Goal: Task Accomplishment & Management: Use online tool/utility

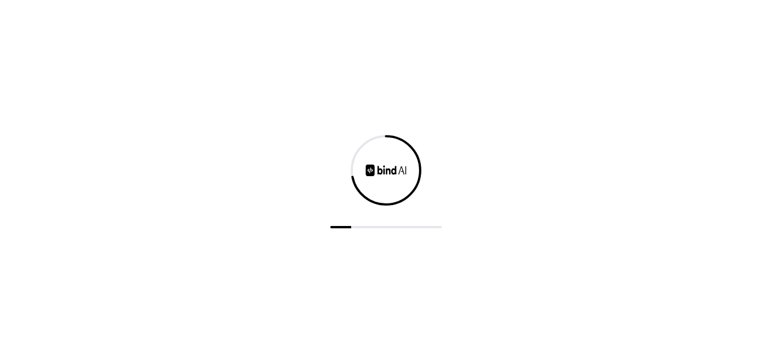
click at [370, 182] on div at bounding box center [386, 170] width 74 height 74
click at [456, 255] on div at bounding box center [386, 180] width 772 height 361
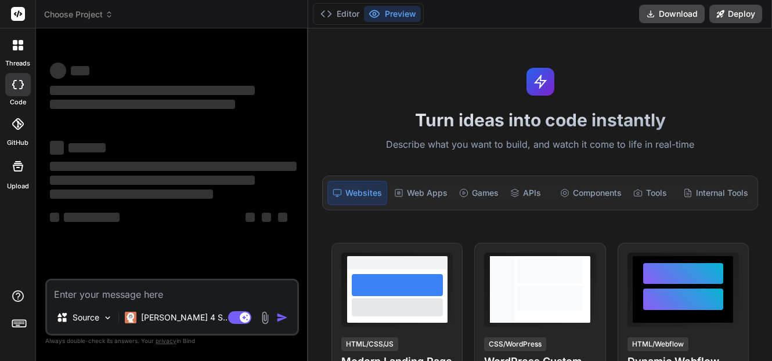
click at [236, 320] on rect at bounding box center [239, 318] width 23 height 13
click at [68, 296] on textarea at bounding box center [172, 291] width 250 height 21
type textarea "x"
paste textarea "<!DOCTYPE html> <html lang="en"> <head> <meta charset="UTF-8"> <meta name="view…"
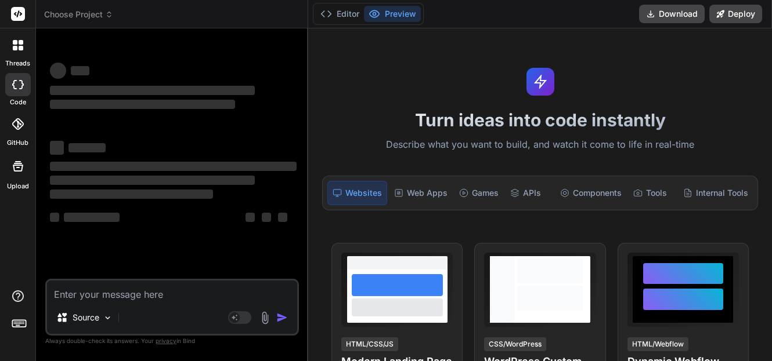
type textarea "<!DOCTYPE html> <html lang="en"> <head> <meta charset="UTF-8"> <meta name="view…"
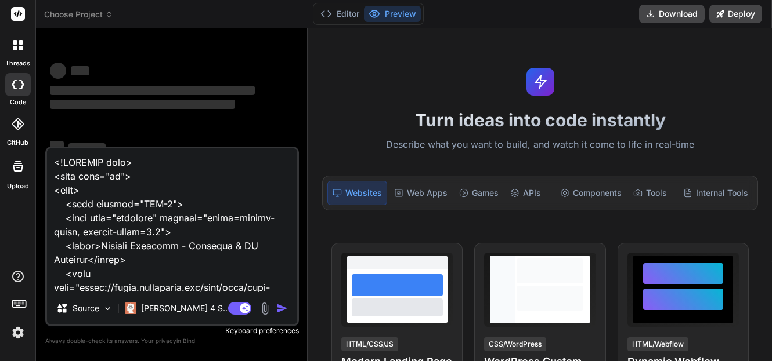
scroll to position [20138, 0]
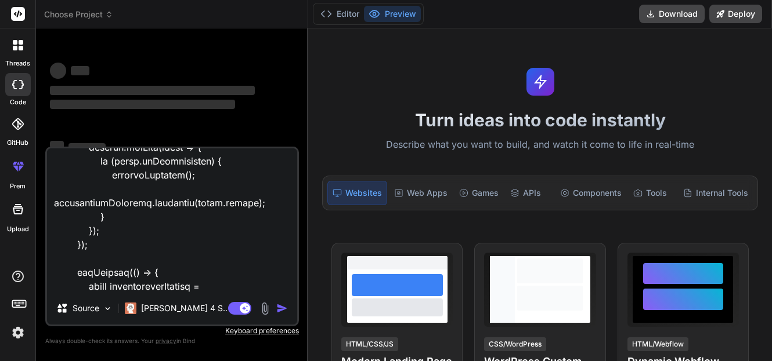
type textarea "x"
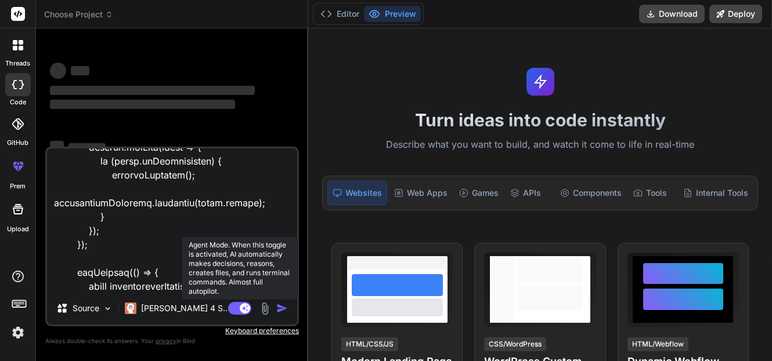
type textarea "<!DOCTYPE html> <html lang="en"> <head> <meta charset="UTF-8"> <meta name="view…"
click at [230, 307] on rect at bounding box center [239, 308] width 23 height 13
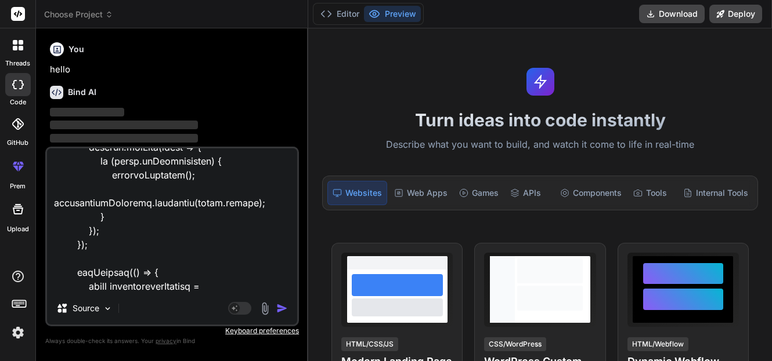
click at [279, 309] on img "button" at bounding box center [282, 309] width 12 height 12
click at [281, 311] on img "button" at bounding box center [282, 309] width 12 height 12
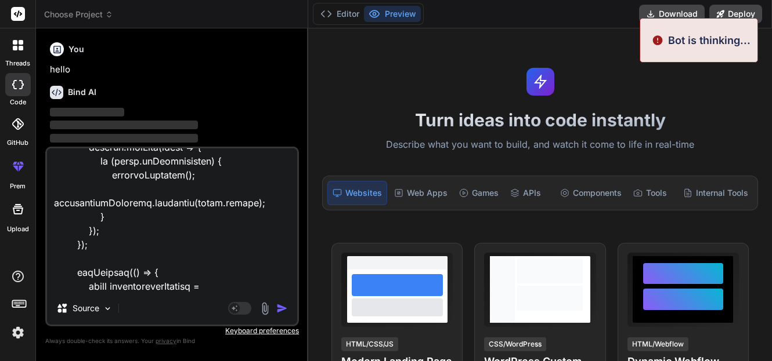
click at [105, 283] on textarea at bounding box center [172, 221] width 250 height 144
click at [278, 310] on img "button" at bounding box center [282, 309] width 12 height 12
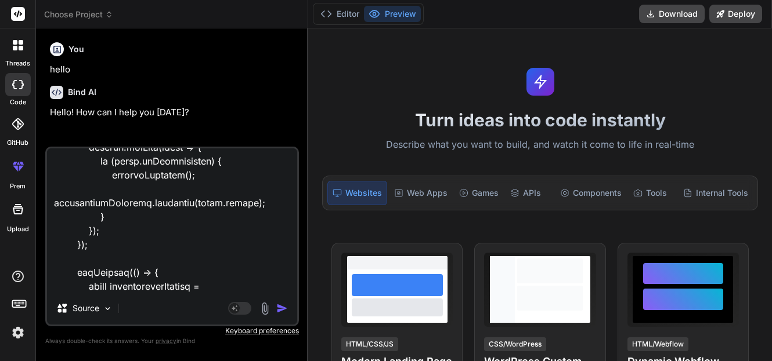
click at [284, 309] on img "button" at bounding box center [282, 309] width 12 height 12
click at [284, 309] on div "Source" at bounding box center [172, 311] width 250 height 28
type textarea "x"
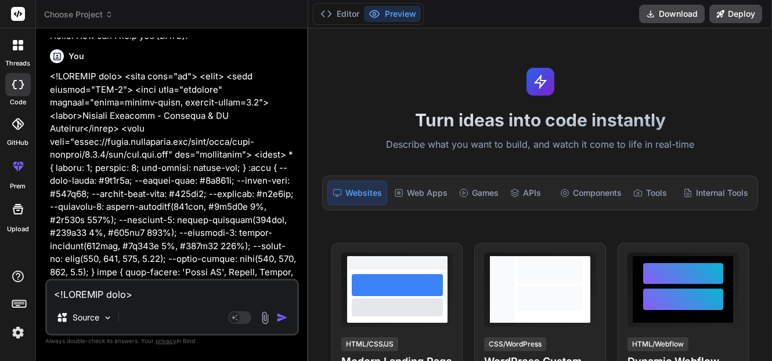
scroll to position [84, 0]
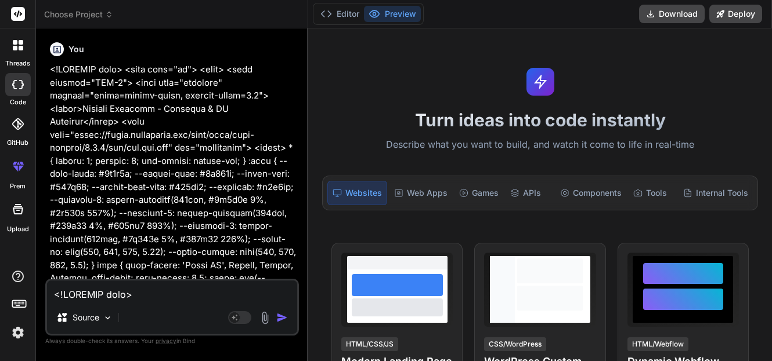
click at [129, 299] on textarea at bounding box center [172, 291] width 250 height 21
type textarea "r"
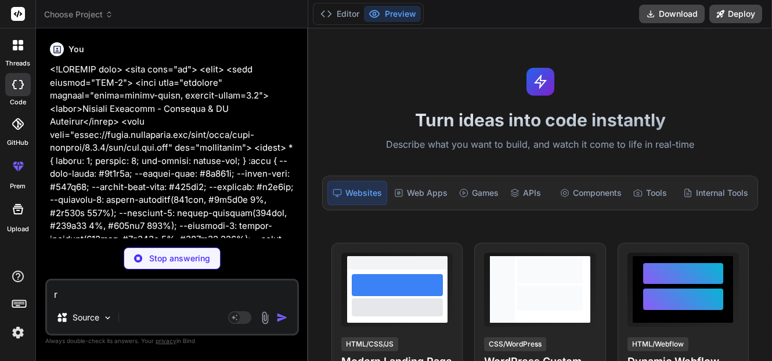
type textarea "x"
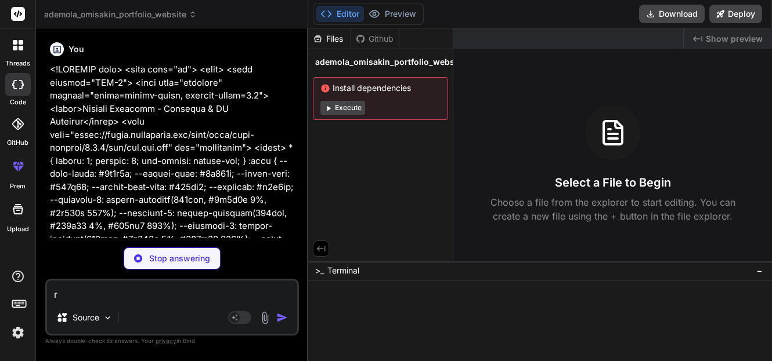
type textarea "ru"
type textarea "x"
type textarea "run"
type textarea "x"
type textarea "run"
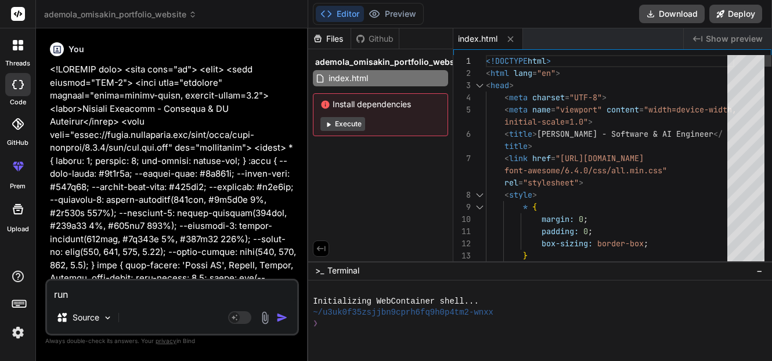
type textarea "x"
click at [88, 301] on textarea "run" at bounding box center [172, 291] width 250 height 21
type textarea "run"
type textarea "x"
type textarea "ru"
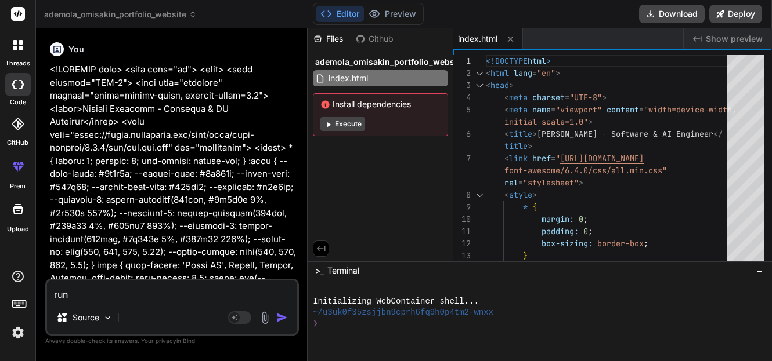
type textarea "x"
type textarea "r"
type textarea "x"
type textarea "n"
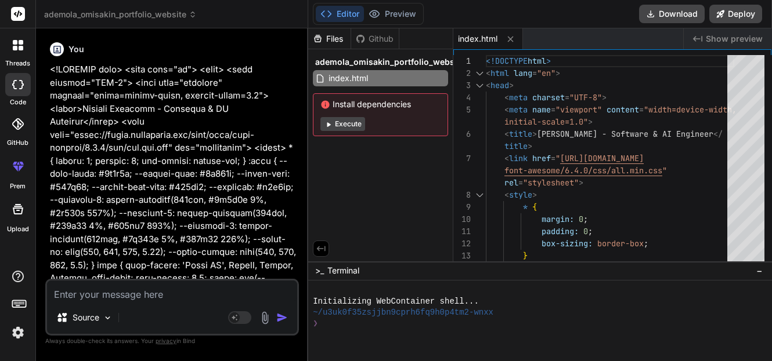
type textarea "x"
type textarea "no"
type textarea "x"
type textarea "now"
type textarea "x"
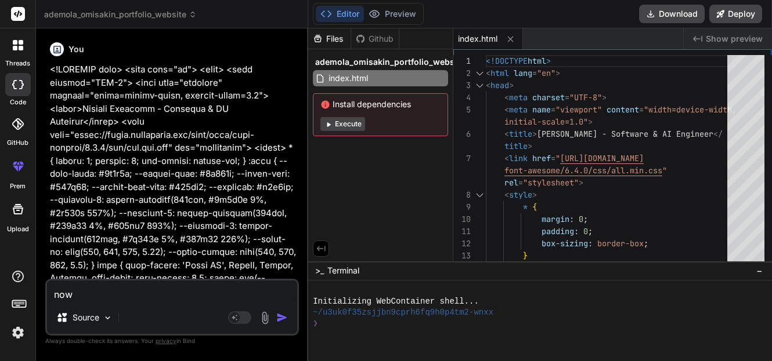
type textarea "now"
type textarea "x"
type textarea "now p"
type textarea "x"
type textarea "now pr"
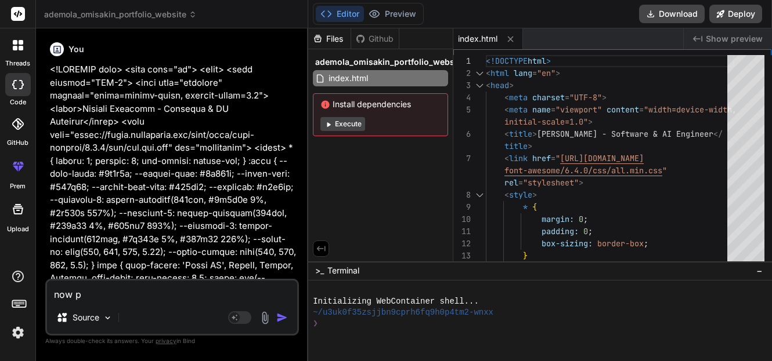
type textarea "x"
type textarea "now pre"
type textarea "x"
type textarea "now prev"
type textarea "x"
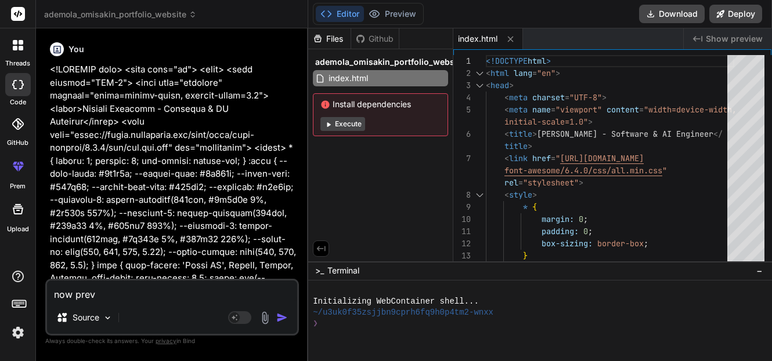
type textarea "now previ"
type textarea "x"
type textarea "now previe"
type textarea "x"
type textarea "now preview"
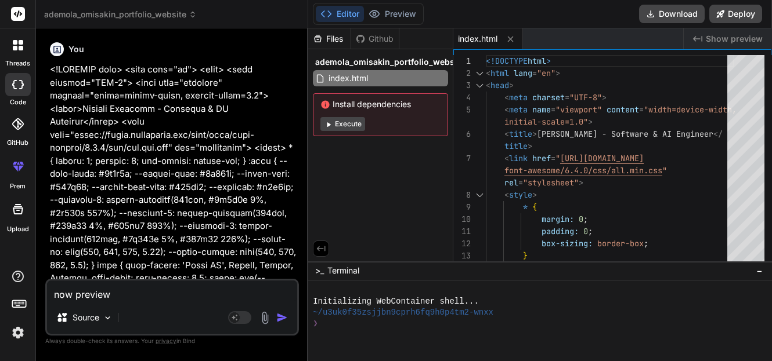
type textarea "x"
type textarea "now preview"
type textarea "x"
type textarea "now preview c"
type textarea "x"
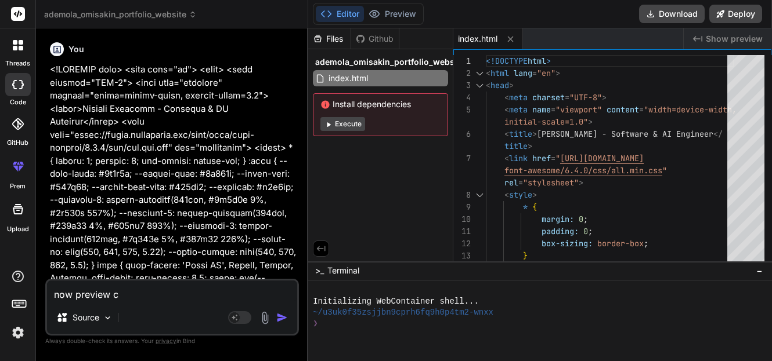
type textarea "now preview co"
type textarea "x"
type textarea "now preview cod"
type textarea "x"
type textarea "now preview code"
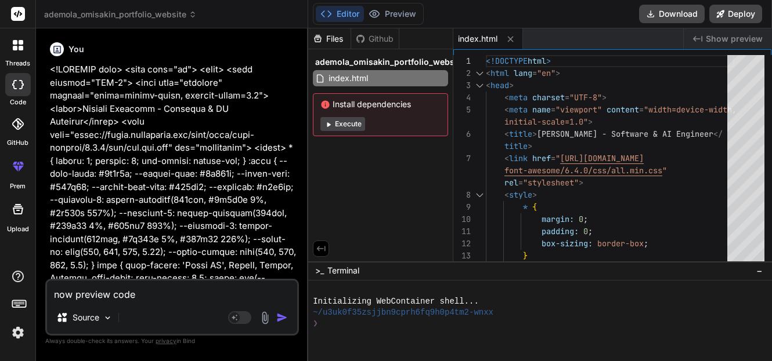
type textarea "x"
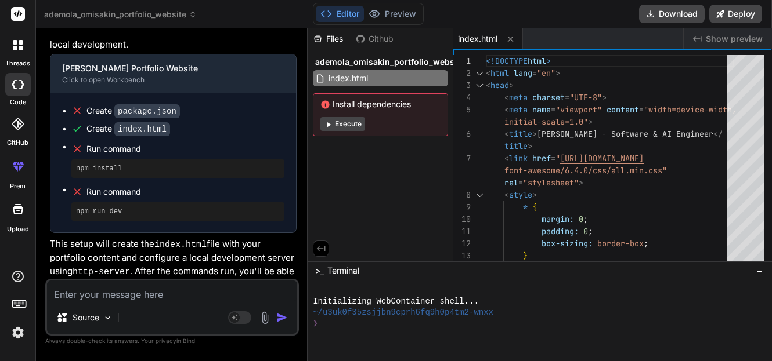
scroll to position [7948, 0]
type textarea "x"
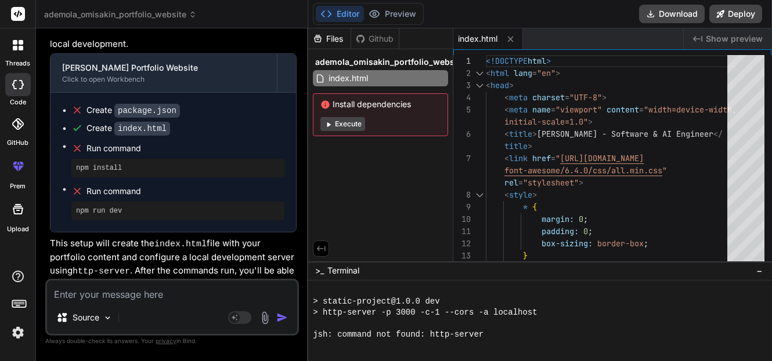
scroll to position [110, 0]
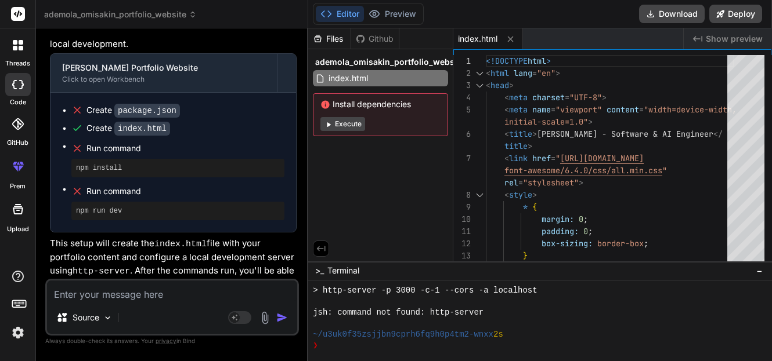
click at [356, 122] on button "Execute" at bounding box center [342, 124] width 45 height 14
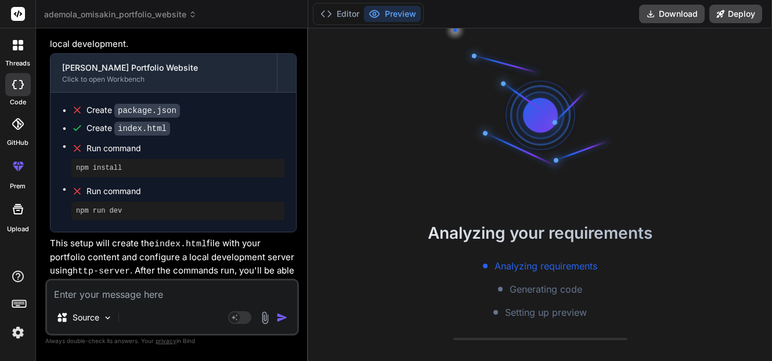
scroll to position [243, 0]
type textarea "x"
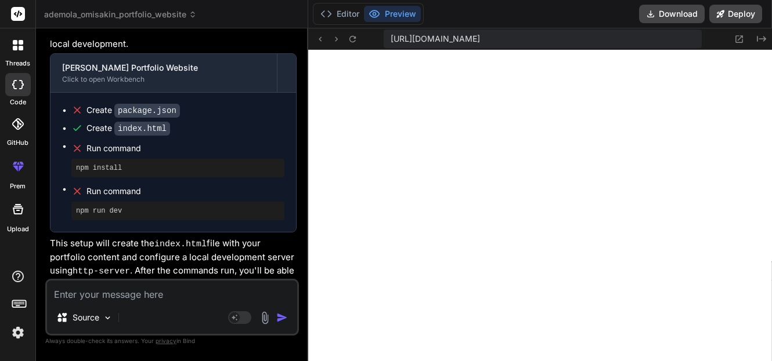
scroll to position [540, 0]
click at [99, 299] on textarea at bounding box center [172, 291] width 250 height 21
type textarea "r"
type textarea "x"
type textarea "re"
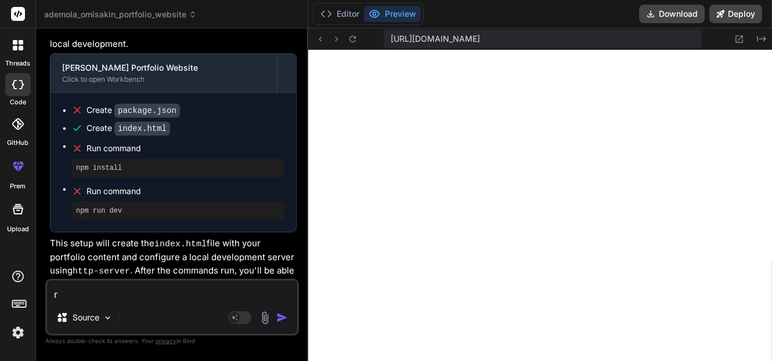
type textarea "x"
type textarea "rem"
type textarea "x"
type textarea "remo"
type textarea "x"
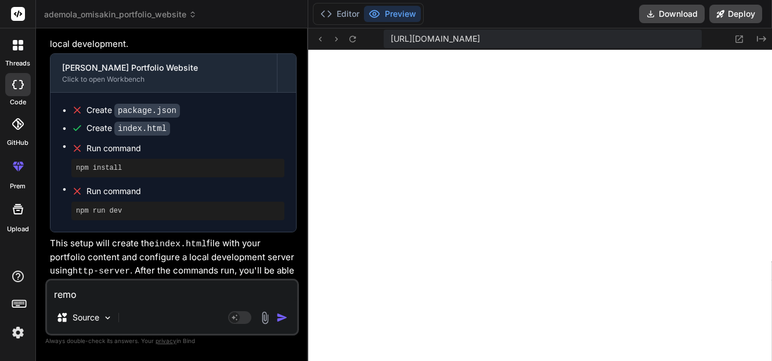
type textarea "remov"
type textarea "x"
type textarea "remove"
type textarea "x"
type textarea "remove"
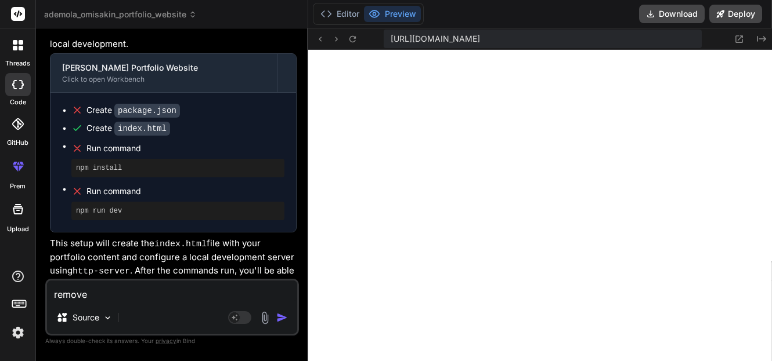
type textarea "x"
type textarea "remove n"
type textarea "x"
type textarea "remove nu"
type textarea "x"
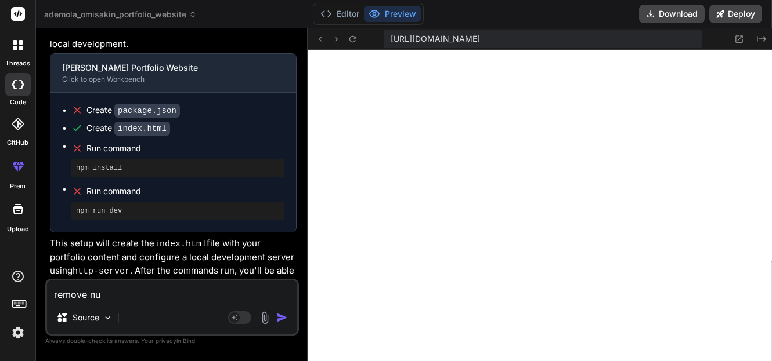
type textarea "remove num"
type textarea "x"
type textarea "remove numb"
type textarea "x"
type textarea "remove numbe"
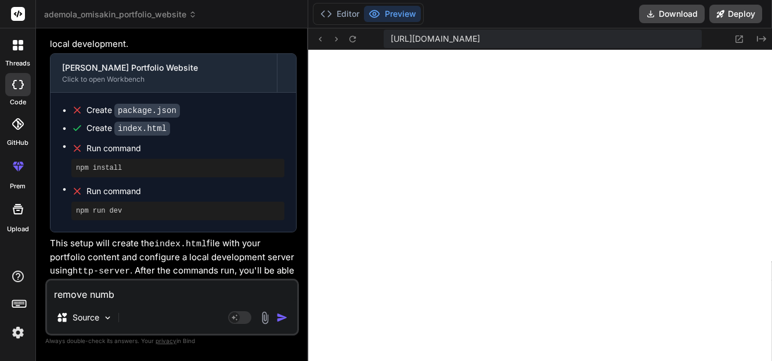
type textarea "x"
type textarea "remove number"
type textarea "x"
type textarea "remove number"
type textarea "x"
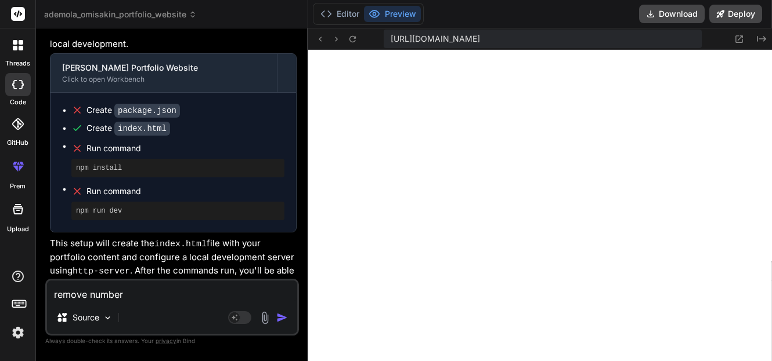
type textarea "remove number o"
type textarea "x"
type textarea "remove number of a"
type textarea "x"
type textarea "remove number of ac"
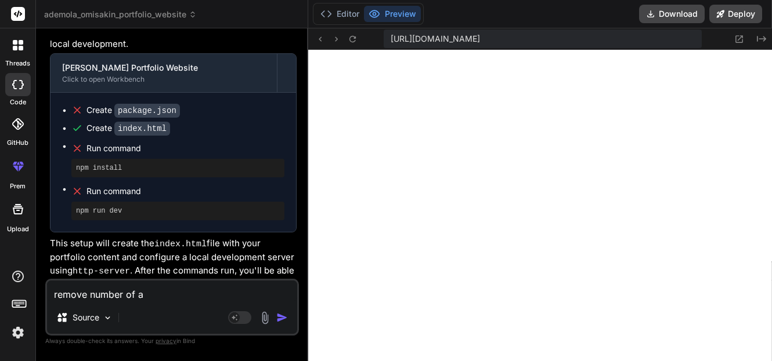
type textarea "x"
type textarea "remove number of act"
type textarea "x"
type textarea "remove number of acti"
type textarea "x"
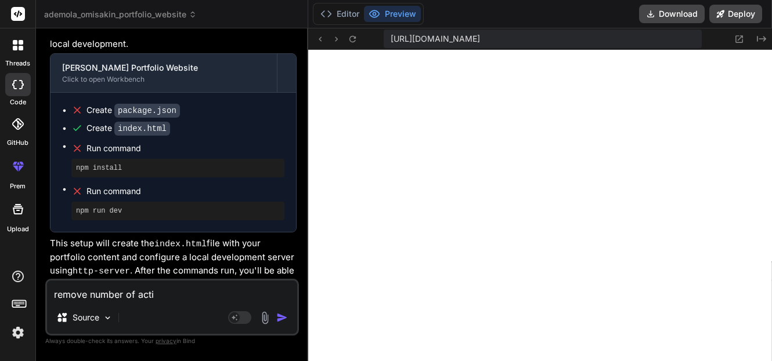
type textarea "remove number of activ"
type textarea "x"
type textarea "remove number of active"
type textarea "x"
type textarea "remove number of active"
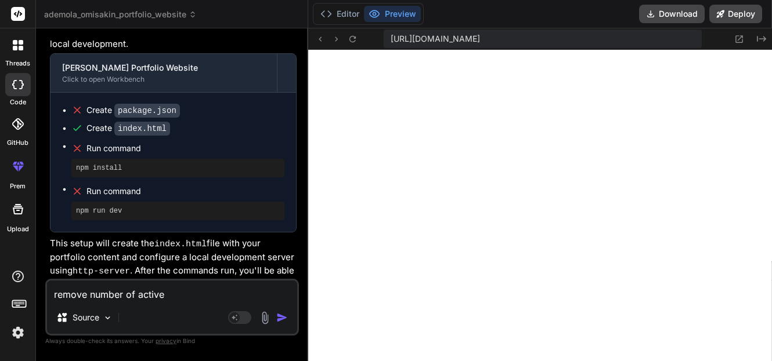
type textarea "x"
type textarea "remove number of active u"
type textarea "x"
type textarea "remove number of active us"
type textarea "x"
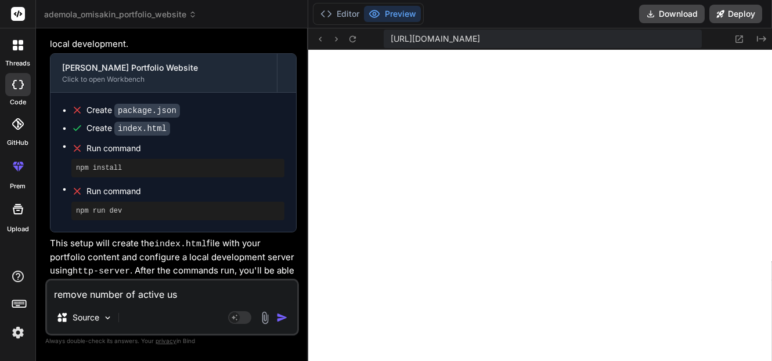
type textarea "remove number of active use"
type textarea "x"
type textarea "remove number of active user"
type textarea "x"
type textarea "remove number of active users"
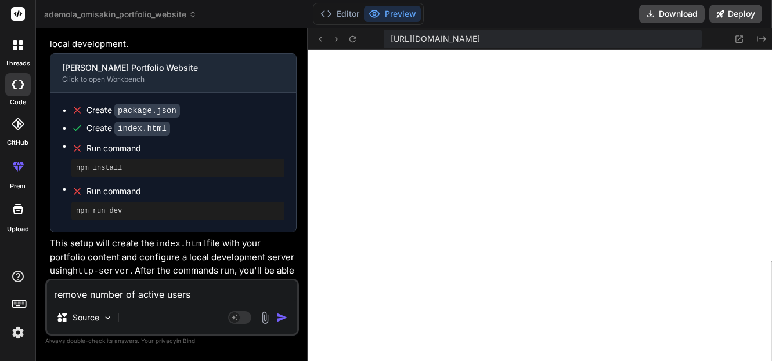
type textarea "x"
type textarea "remove number of active users"
type textarea "x"
type textarea "remove number of active users a"
type textarea "x"
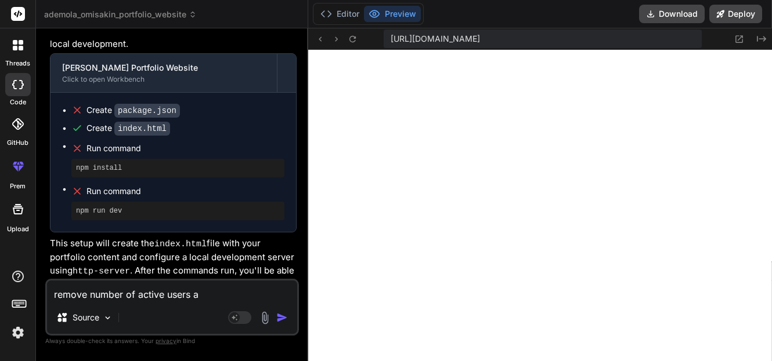
type textarea "remove number of active users an"
type textarea "x"
type textarea "remove number of active users and"
type textarea "x"
type textarea "remove number of active users and"
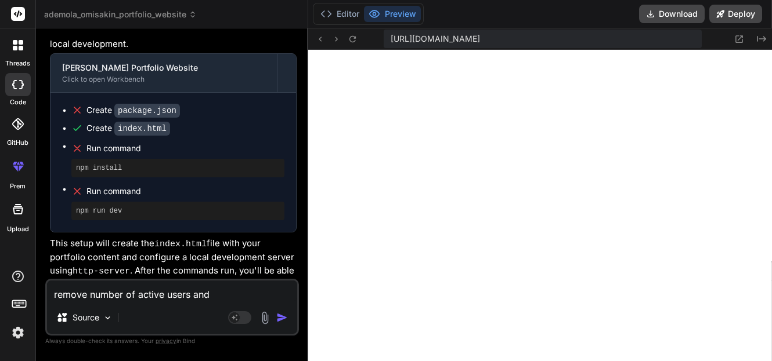
type textarea "x"
type textarea "remove number of active users and 1"
type textarea "x"
type textarea "remove number of active users and 10"
type textarea "x"
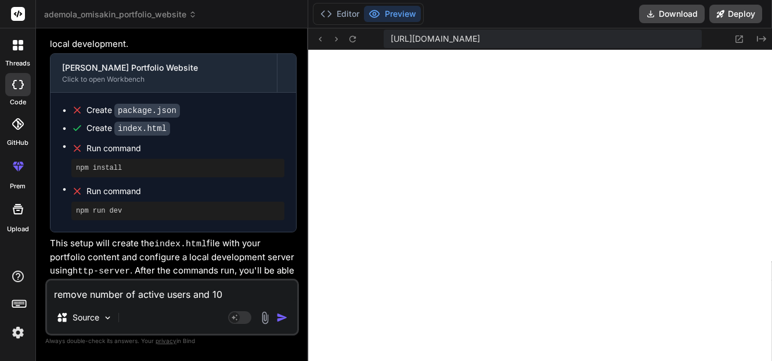
type textarea "remove number of active users and 100"
type textarea "x"
type textarea "remove number of active users and 1000"
type textarea "x"
type textarea "remove number of active users and 100"
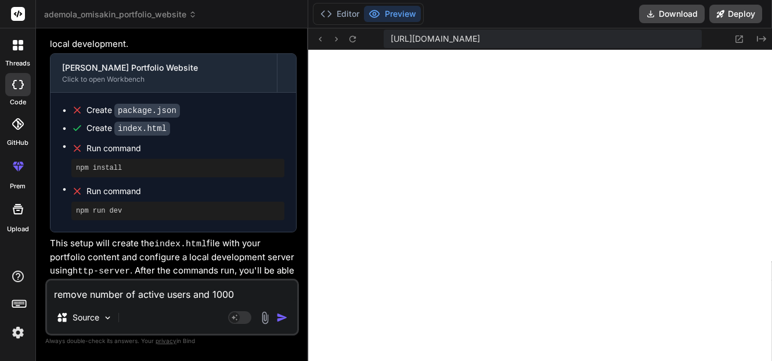
type textarea "x"
type textarea "remove number of active users and 100k"
type textarea "x"
type textarea "remove number of active users and 100k+"
type textarea "x"
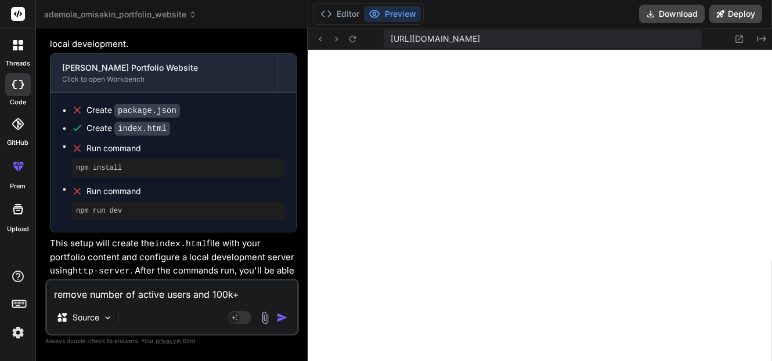
type textarea "remove number of active users and 100k+"
type textarea "x"
type textarea "remove number of active users and 100k+ p"
type textarea "x"
type textarea "remove number of active users and 100k+ po"
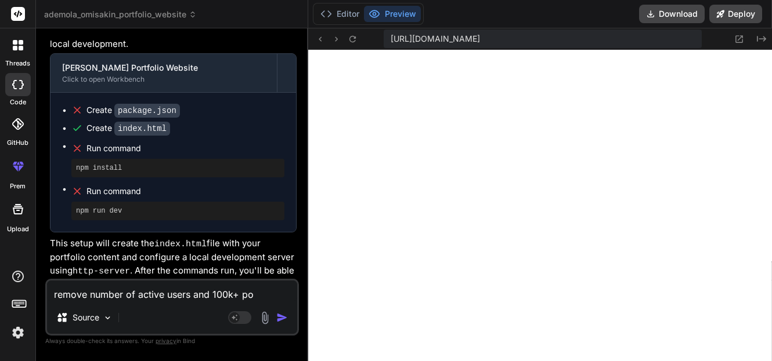
type textarea "x"
type textarea "remove number of active users and 100k+ pos"
type textarea "x"
type textarea "remove number of active users and 100k+ post"
type textarea "x"
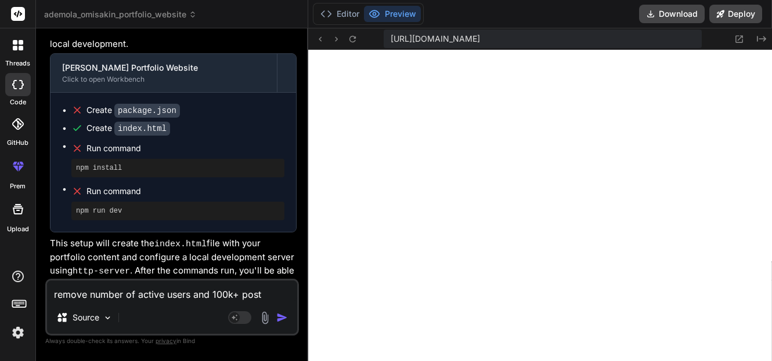
type textarea "remove number of active users and 100k+ post"
type textarea "x"
type textarea "remove number of active users and 100k+ post d"
type textarea "x"
type textarea "remove number of active users and 100k+ post da"
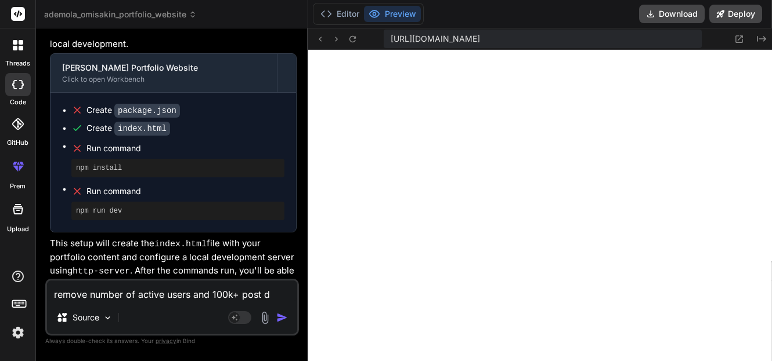
type textarea "x"
type textarea "remove number of active users and 100k+ post dai"
type textarea "x"
type textarea "remove number of active users and 100k+ post dail"
type textarea "x"
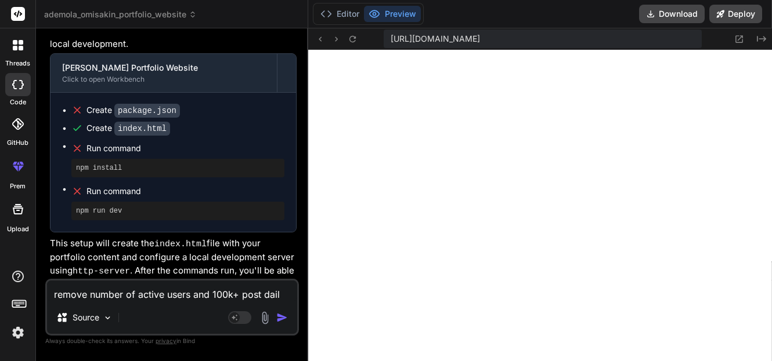
type textarea "remove number of active users and 100k+ post daily"
type textarea "x"
type textarea "remove number of active users and 100k+ post daily"
type textarea "x"
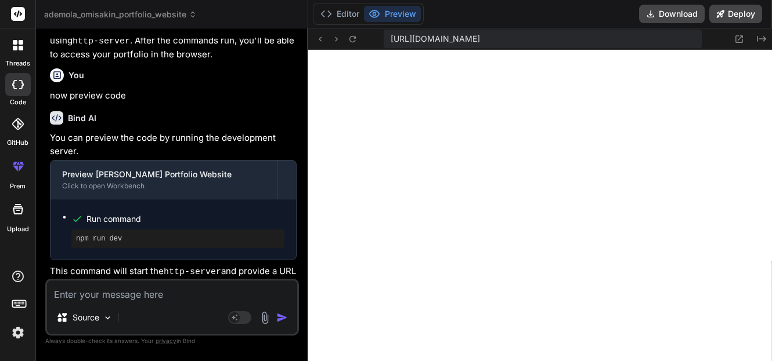
scroll to position [8179, 0]
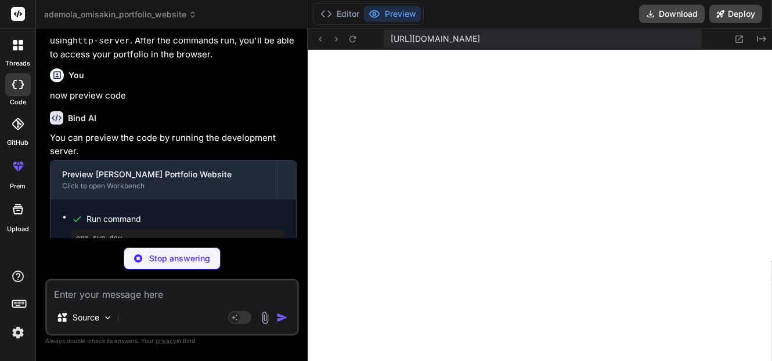
type textarea "x"
type textarea "</script> </body> </html>"
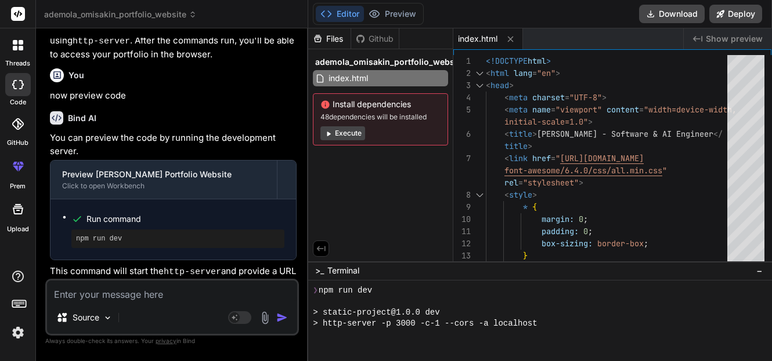
scroll to position [926, 0]
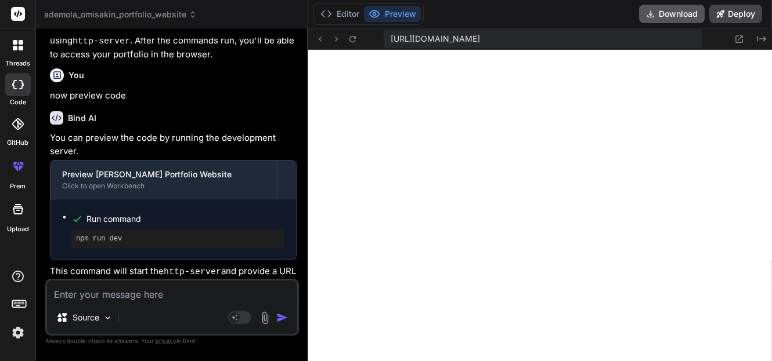
click at [674, 8] on button "Download" at bounding box center [672, 14] width 66 height 19
click at [729, 14] on button "Deploy" at bounding box center [735, 14] width 53 height 19
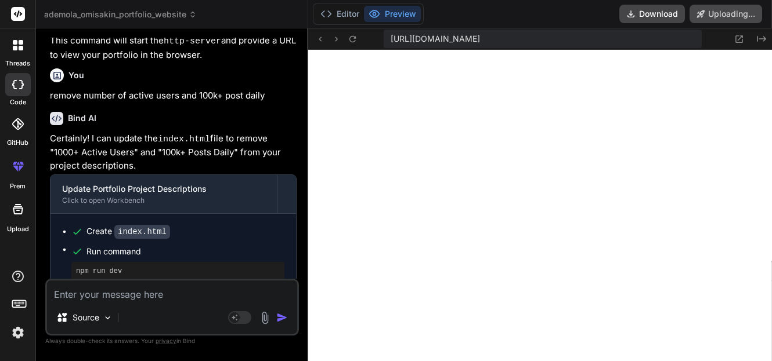
scroll to position [8420, 0]
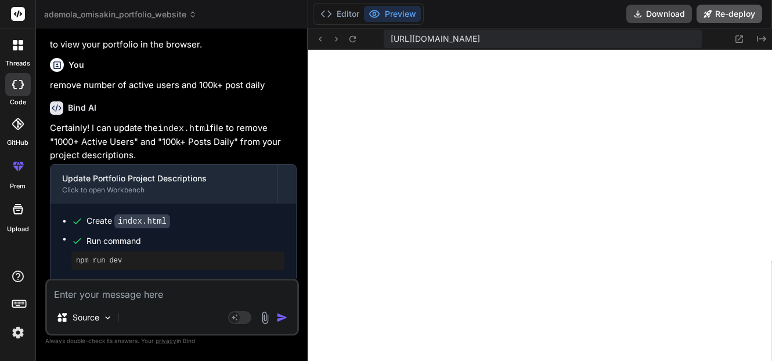
type textarea "x"
click at [236, 356] on h3 "Your Project Deployment Status" at bounding box center [173, 362] width 227 height 12
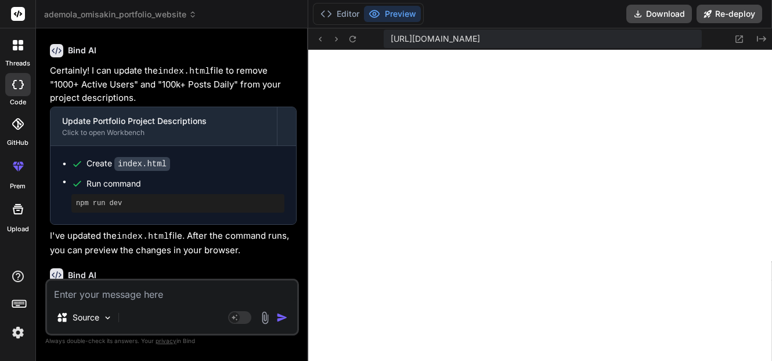
scroll to position [8501, 0]
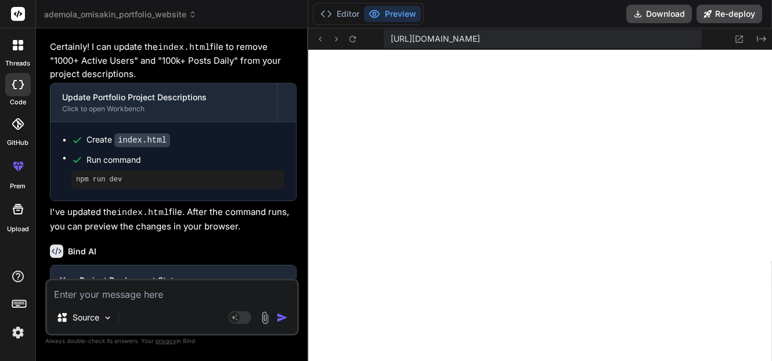
click at [21, 129] on icon at bounding box center [18, 124] width 12 height 12
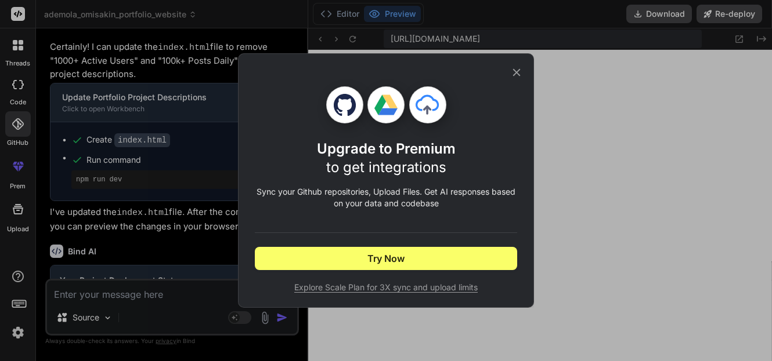
click at [522, 75] on icon at bounding box center [516, 72] width 13 height 13
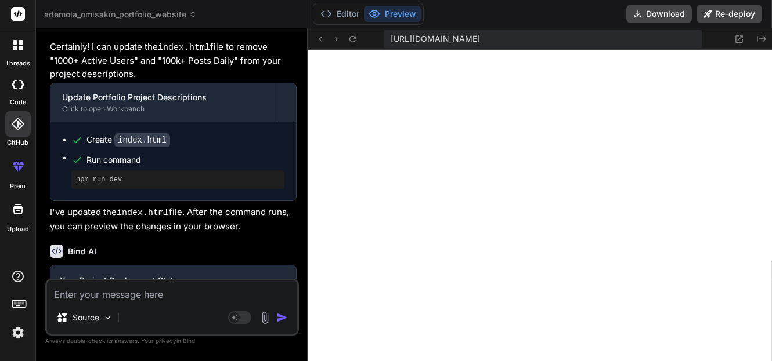
click at [248, 327] on div "https://ademolaomisakinportfoliowebsite.vercel.app" at bounding box center [173, 342] width 227 height 30
click at [274, 297] on div "Your deployment is Ready! https://ademolaomisakinportfoliowebsite.vercel.app Op…" at bounding box center [172, 342] width 245 height 91
click at [231, 327] on div "https://ademolaomisakinportfoliowebsite.vercel.app" at bounding box center [173, 342] width 227 height 30
click at [212, 327] on div "https://ademolaomisakinportfoliowebsite.vercel.app" at bounding box center [173, 342] width 227 height 30
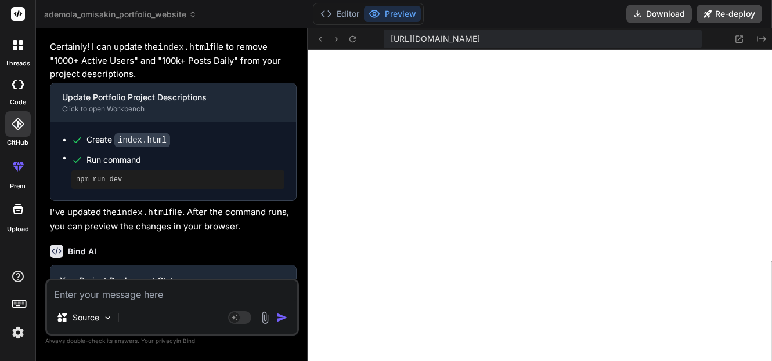
click at [212, 327] on div "https://ademolaomisakinportfoliowebsite.vercel.app" at bounding box center [173, 342] width 227 height 30
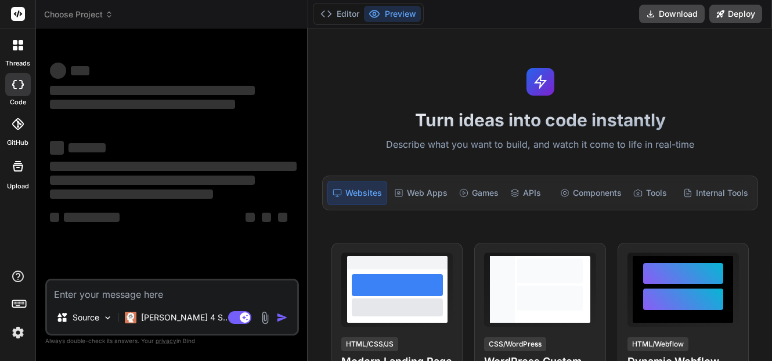
click at [103, 298] on textarea at bounding box center [172, 291] width 250 height 21
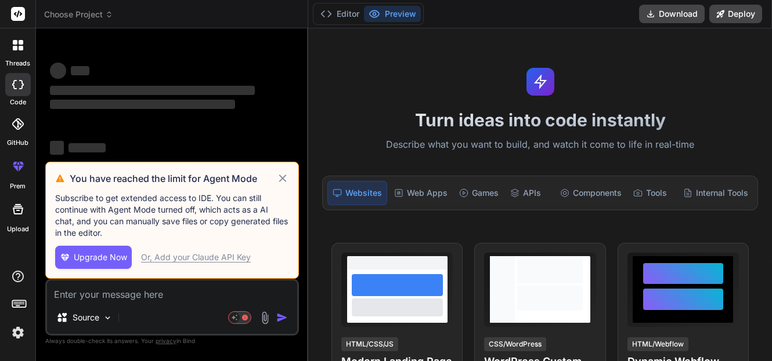
click at [232, 320] on rect at bounding box center [234, 318] width 10 height 10
click at [281, 180] on icon at bounding box center [283, 179] width 8 height 8
click at [281, 162] on div "‌ ‌ ‌ ‌ ‌ ‌ ‌ ‌ ‌ ‌ ‌ ‌ ‌ ‌" at bounding box center [173, 100] width 251 height 124
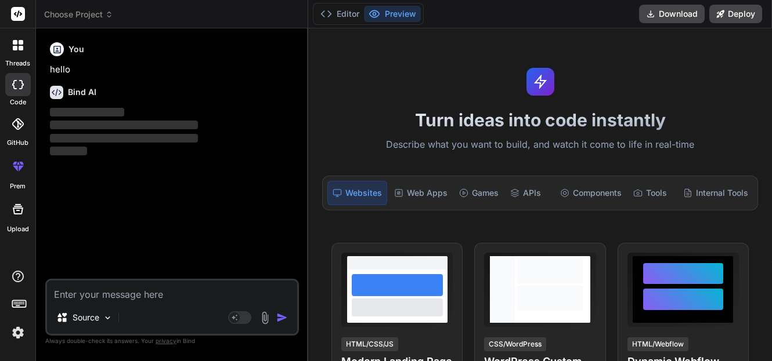
click at [99, 299] on textarea at bounding box center [172, 291] width 250 height 21
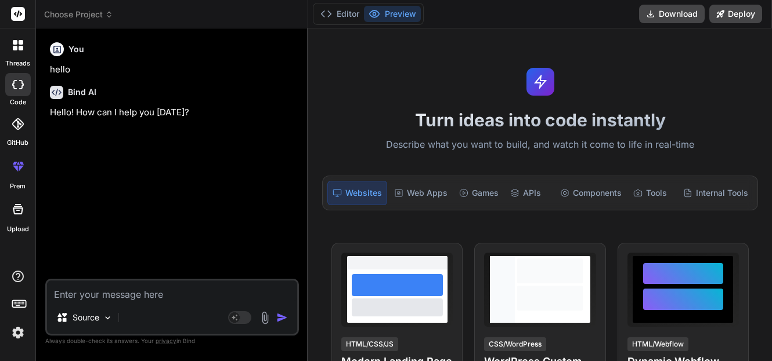
type textarea "x"
paste textarea "@tailwind base; @tailwind components; @tailwind utilities; /* Definition of the…"
type textarea "@tailwind base; @tailwind components; @tailwind utilities; /* Definition of the…"
type textarea "x"
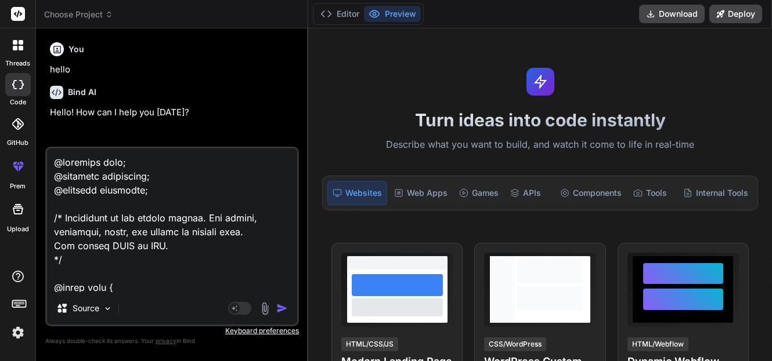
scroll to position [1505, 0]
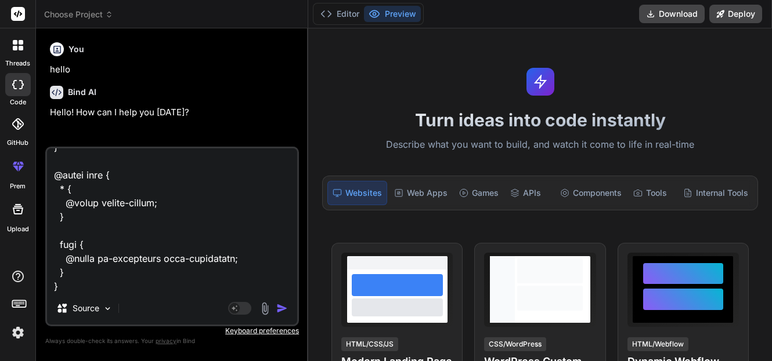
type textarea "@tailwind base; @tailwind components; @tailwind utilities; /* Definition of the…"
type textarea "x"
type textarea "@tailwind base; @tailwind components; @tailwind utilities; /* Definition of the…"
type textarea "x"
type textarea "@tailwind base; @tailwind components; @tailwind utilities; /* Definition of the…"
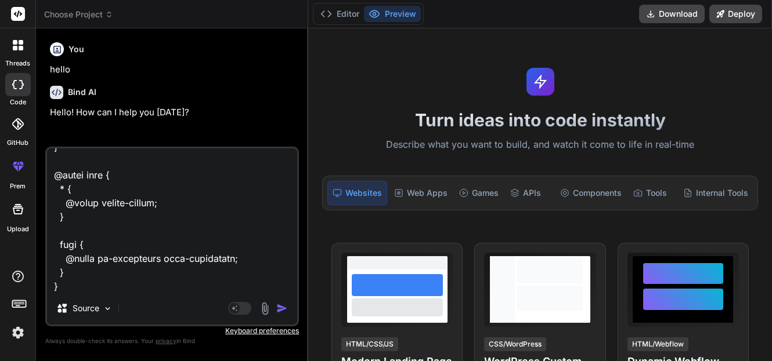
type textarea "x"
type textarea "@tailwind base; @tailwind components; @tailwind utilities; /* Definition of the…"
type textarea "x"
type textarea "@tailwind base; @tailwind components; @tailwind utilities; /* Definition of the…"
type textarea "x"
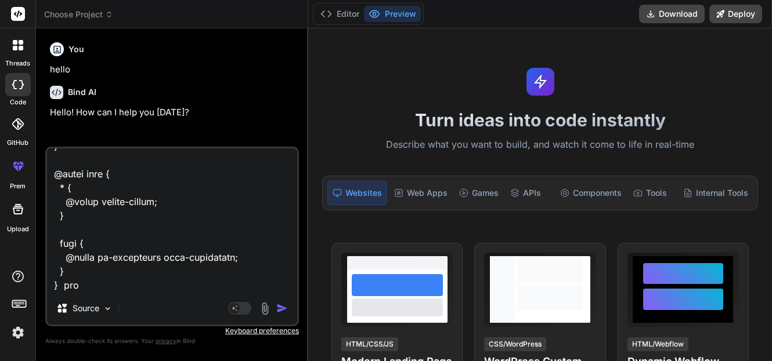
type textarea "@tailwind base; @tailwind components; @tailwind utilities; /* Definition of the…"
type textarea "x"
type textarea "@tailwind base; @tailwind components; @tailwind utilities; /* Definition of the…"
type textarea "x"
type textarea "@tailwind base; @tailwind components; @tailwind utilities; /* Definition of the…"
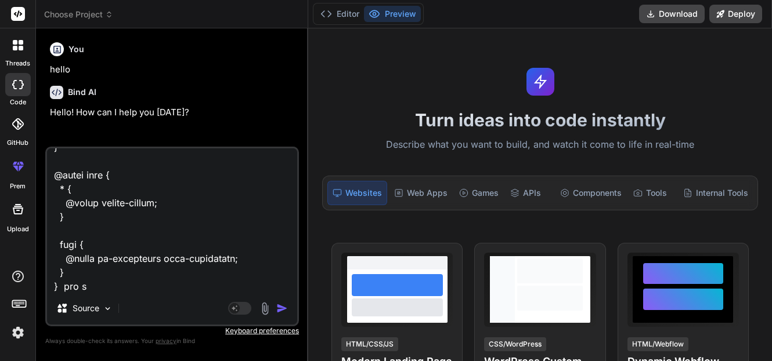
type textarea "x"
type textarea "@tailwind base; @tailwind components; @tailwind utilities; /* Definition of the…"
type textarea "x"
type textarea "@tailwind base; @tailwind components; @tailwind utilities; /* Definition of the…"
type textarea "x"
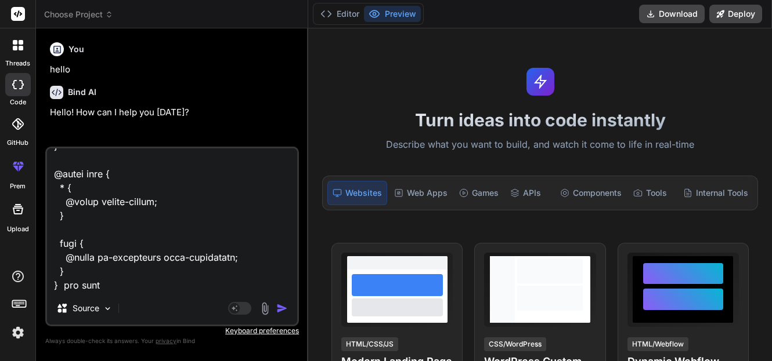
type textarea "@tailwind base; @tailwind components; @tailwind utilities; /* Definition of the…"
type textarea "x"
type textarea "@tailwind base; @tailwind components; @tailwind utilities; /* Definition of the…"
type textarea "x"
type textarea "@tailwind base; @tailwind components; @tailwind utilities; /* Definition of the…"
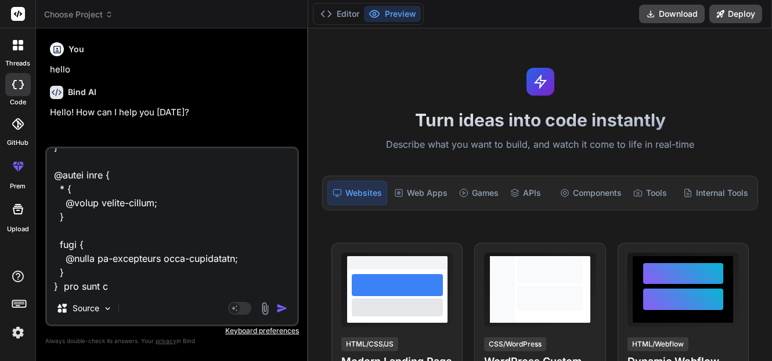
type textarea "x"
type textarea "@tailwind base; @tailwind components; @tailwind utilities; /* Definition of the…"
type textarea "x"
type textarea "@tailwind base; @tailwind components; @tailwind utilities; /* Definition of the…"
type textarea "x"
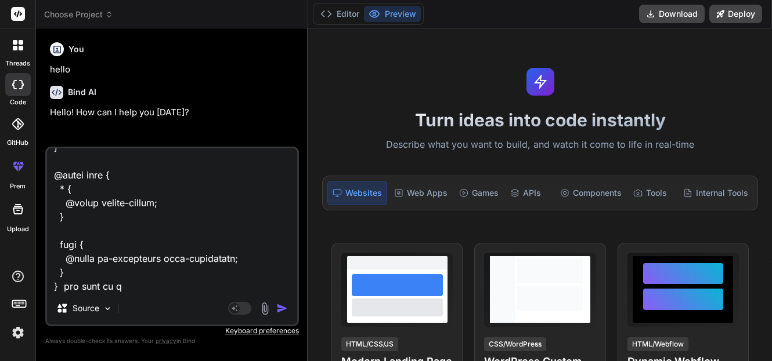
type textarea "@tailwind base; @tailwind components; @tailwind utilities; /* Definition of the…"
type textarea "x"
type textarea "@tailwind base; @tailwind components; @tailwind utilities; /* Definition of the…"
type textarea "x"
type textarea "@tailwind base; @tailwind components; @tailwind utilities; /* Definition of the…"
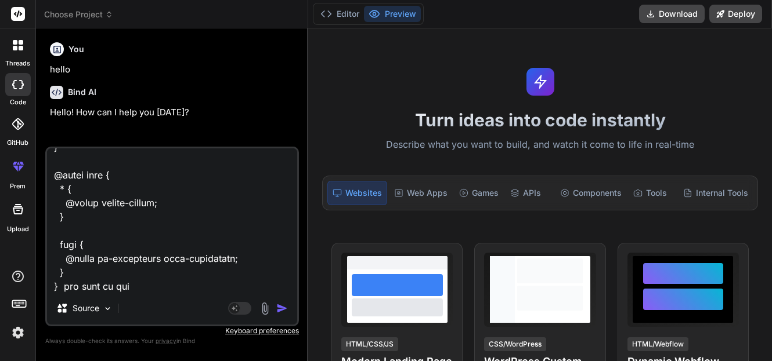
type textarea "x"
type textarea "@tailwind base; @tailwind components; @tailwind utilities; /* Definition of the…"
type textarea "x"
type textarea "@tailwind base; @tailwind components; @tailwind utilities; /* Definition of the…"
type textarea "x"
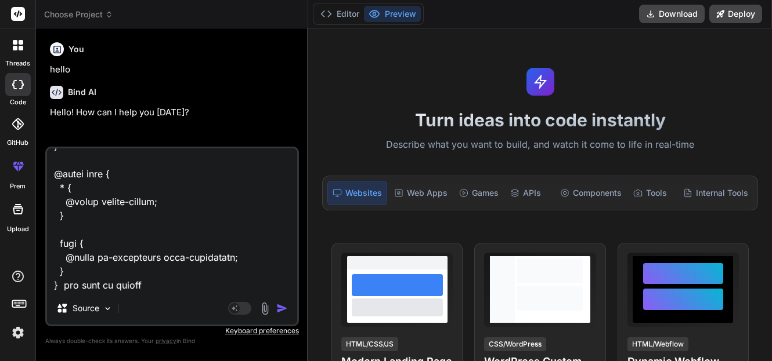
type textarea "@tailwind base; @tailwind components; @tailwind utilities; /* Definition of the…"
type textarea "x"
type textarea "@tailwind base; @tailwind components; @tailwind utilities; /* Definition of the…"
type textarea "x"
type textarea "@tailwind base; @tailwind components; @tailwind utilities; /* Definition of the…"
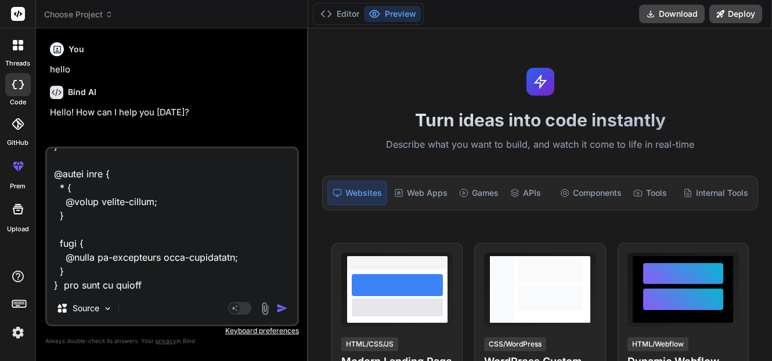
type textarea "x"
type textarea "@tailwind base; @tailwind components; @tailwind utilities; /* Definition of the…"
type textarea "x"
type textarea "@tailwind base; @tailwind components; @tailwind utilities; /* Definition of the…"
type textarea "x"
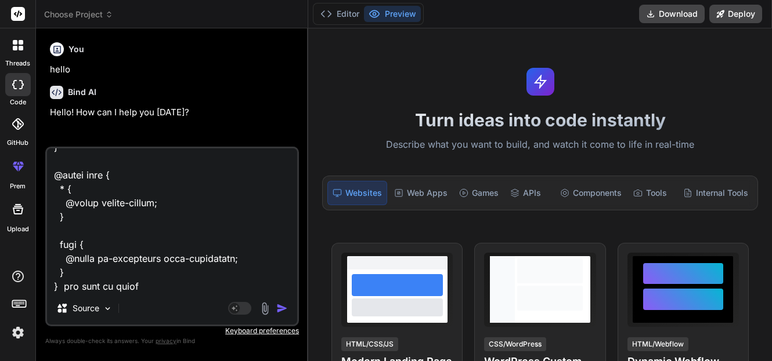
type textarea "@tailwind base; @tailwind components; @tailwind utilities; /* Definition of the…"
type textarea "x"
type textarea "@tailwind base; @tailwind components; @tailwind utilities; /* Definition of the…"
type textarea "x"
type textarea "@tailwind base; @tailwind components; @tailwind utilities; /* Definition of the…"
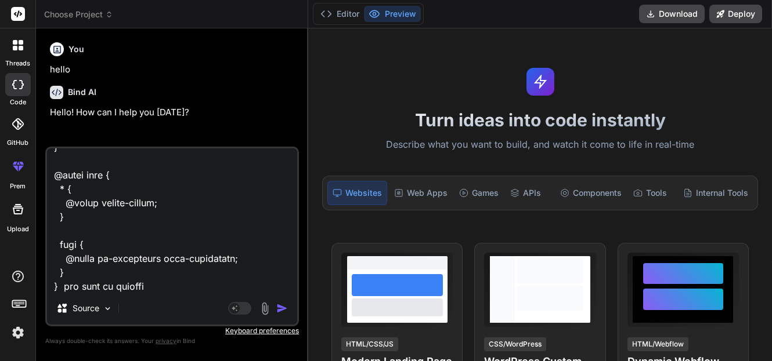
type textarea "x"
type textarea "@tailwind base; @tailwind components; @tailwind utilities; /* Definition of the…"
type textarea "x"
type textarea "@tailwind base; @tailwind components; @tailwind utilities; /* Definition of the…"
type textarea "x"
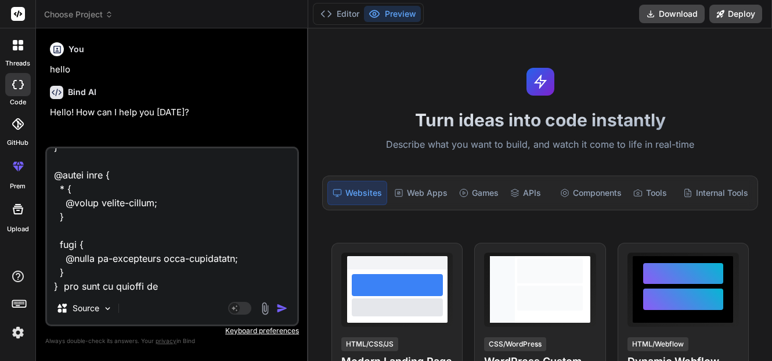
type textarea "@tailwind base; @tailwind components; @tailwind utilities; /* Definition of the…"
type textarea "x"
type textarea "@tailwind base; @tailwind components; @tailwind utilities; /* Definition of the…"
type textarea "x"
type textarea "@tailwind base; @tailwind components; @tailwind utilities; /* Definition of the…"
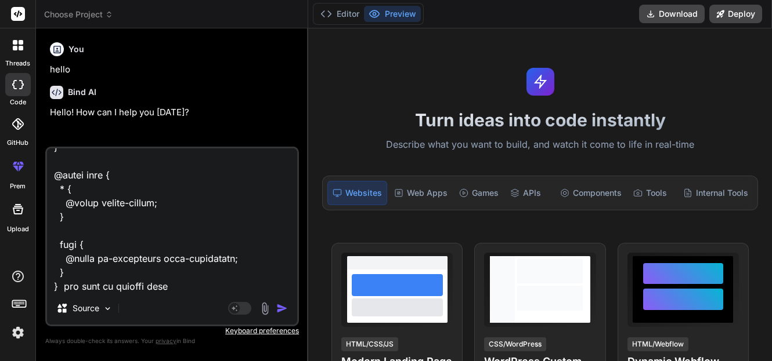
type textarea "x"
type textarea "@tailwind base; @tailwind components; @tailwind utilities; /* Definition of the…"
type textarea "x"
type textarea "@tailwind base; @tailwind components; @tailwind utilities; /* Definition of the…"
type textarea "x"
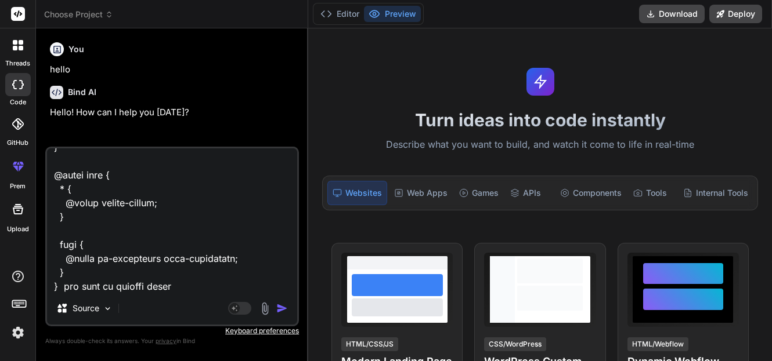
type textarea "@tailwind base; @tailwind components; @tailwind utilities; /* Definition of the…"
type textarea "x"
type textarea "@tailwind base; @tailwind components; @tailwind utilities; /* Definition of the…"
type textarea "x"
type textarea "@tailwind base; @tailwind components; @tailwind utilities; /* Definition of the…"
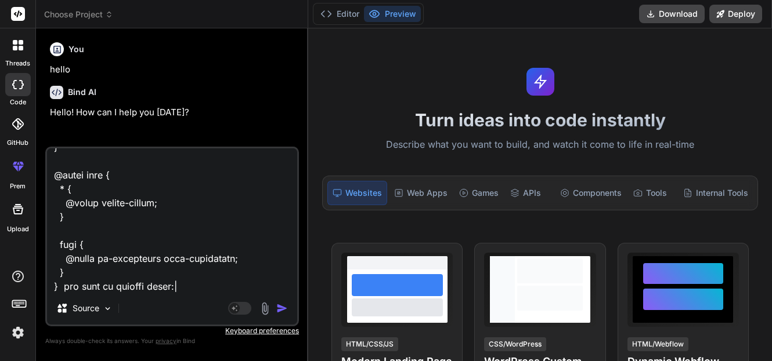
type textarea "x"
type textarea "@tailwind base; @tailwind components; @tailwind utilities; /* Definition of the…"
type textarea "x"
type textarea "@tailwind base; @tailwind components; @tailwind utilities; /* Definition of the…"
type textarea "x"
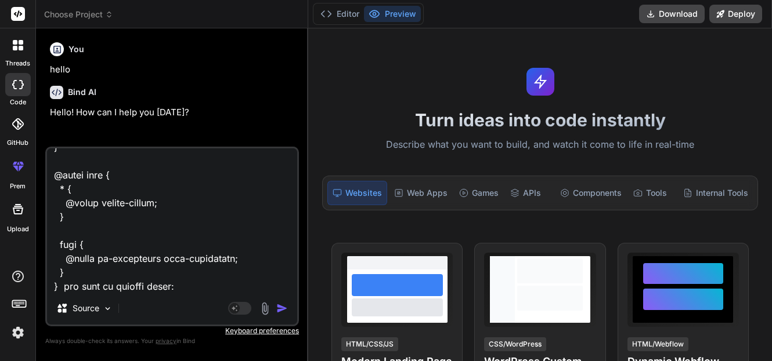
type textarea "@tailwind base; @tailwind components; @tailwind utilities; /* Definition of the…"
type textarea "x"
type textarea "@tailwind base; @tailwind components; @tailwind utilities; /* Definition of the…"
type textarea "x"
type textarea "@tailwind base; @tailwind components; @tailwind utilities; /* Definition of the…"
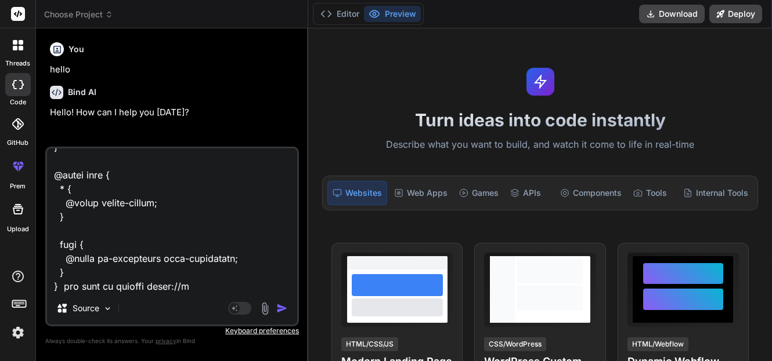
type textarea "x"
type textarea "@tailwind base; @tailwind components; @tailwind utilities; /* Definition of the…"
type textarea "x"
type textarea "@tailwind base; @tailwind components; @tailwind utilities; /* Definition of the…"
type textarea "x"
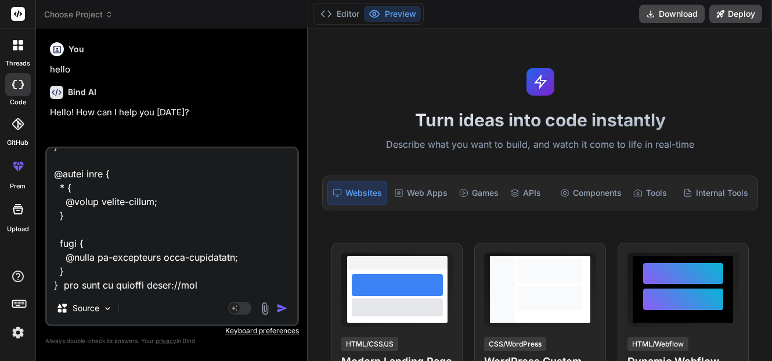
type textarea "@tailwind base; @tailwind components; @tailwind utilities; /* Definition of the…"
type textarea "x"
type textarea "@tailwind base; @tailwind components; @tailwind utilities; /* Definition of the…"
type textarea "x"
type textarea "@tailwind base; @tailwind components; @tailwind utilities; /* Definition of the…"
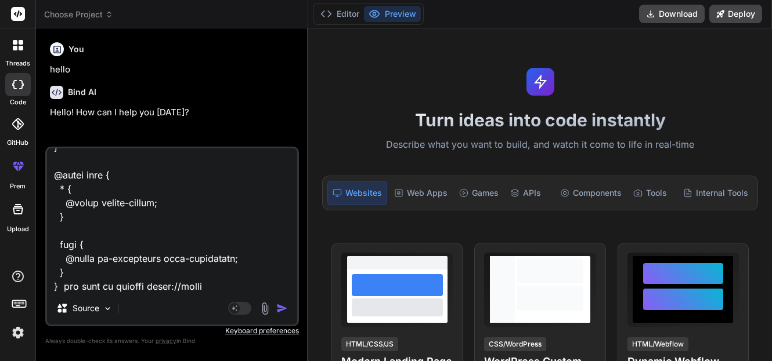
type textarea "x"
type textarea "@tailwind base; @tailwind components; @tailwind utilities; /* Definition of the…"
type textarea "x"
type textarea "@tailwind base; @tailwind components; @tailwind utilities; /* Definition of the…"
type textarea "x"
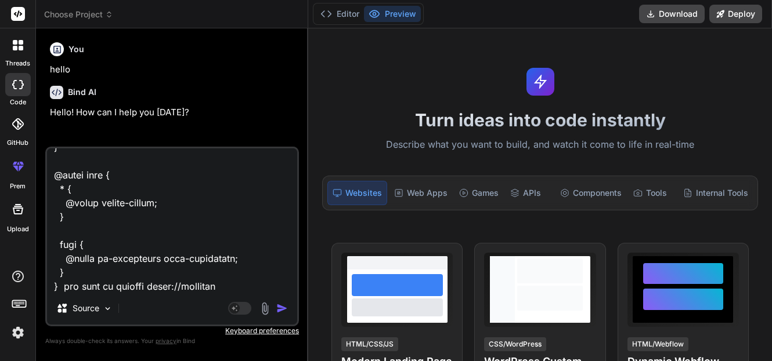
type textarea "@tailwind base; @tailwind components; @tailwind utilities; /* Definition of the…"
type textarea "x"
type textarea "@tailwind base; @tailwind components; @tailwind utilities; /* Definition of the…"
type textarea "x"
type textarea "@tailwind base; @tailwind components; @tailwind utilities; /* Definition of the…"
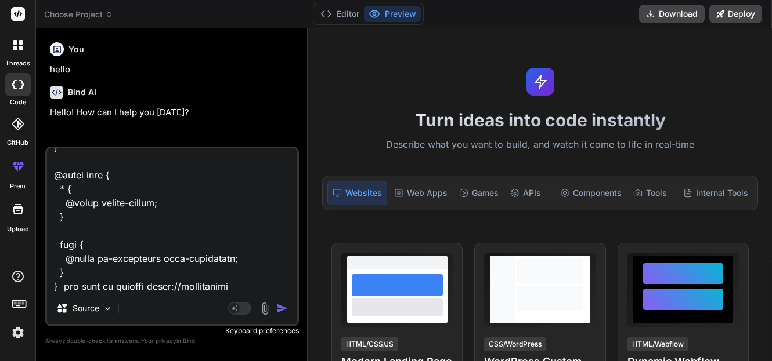
type textarea "x"
type textarea "@tailwind base; @tailwind components; @tailwind utilities; /* Definition of the…"
type textarea "x"
type textarea "@tailwind base; @tailwind components; @tailwind utilities; /* Definition of the…"
type textarea "x"
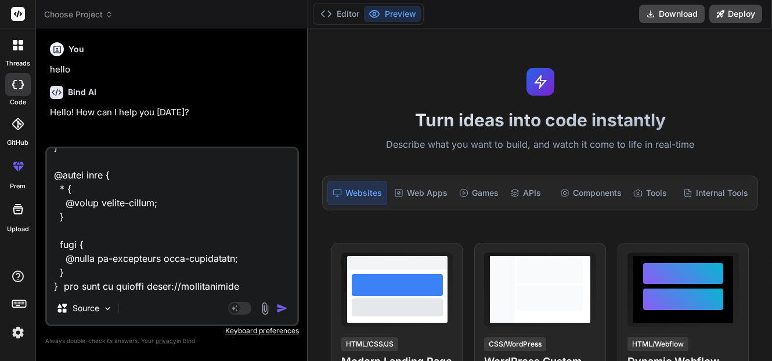
type textarea "@tailwind base; @tailwind components; @tailwind utilities; /* Definition of the…"
type textarea "x"
type textarea "@tailwind base; @tailwind components; @tailwind utilities; /* Definition of the…"
type textarea "x"
type textarea "@tailwind base; @tailwind components; @tailwind utilities; /* Definition of the…"
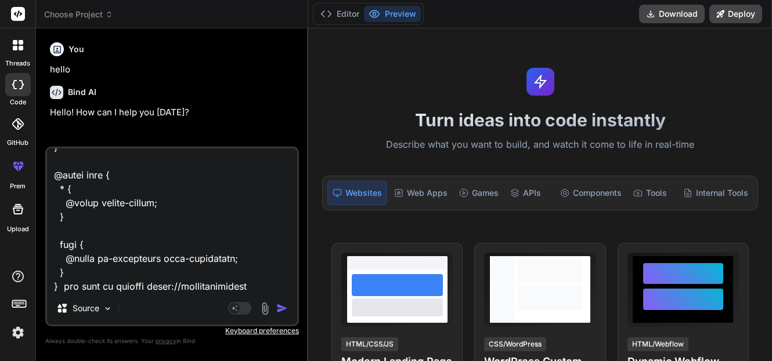
type textarea "x"
type textarea "@tailwind base; @tailwind components; @tailwind utilities; /* Definition of the…"
type textarea "x"
type textarea "@tailwind base; @tailwind components; @tailwind utilities; /* Definition of the…"
type textarea "x"
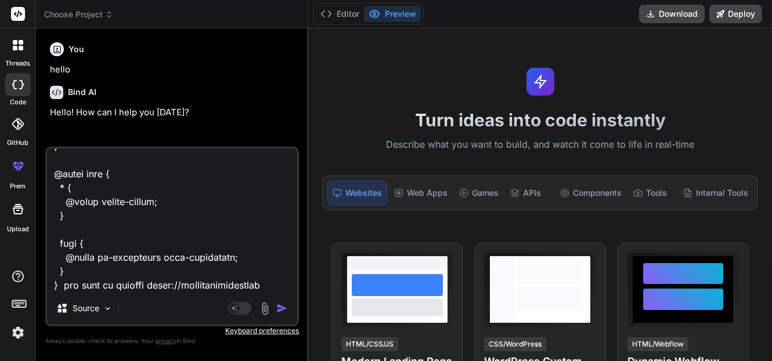
type textarea "@tailwind base; @tailwind components; @tailwind utilities; /* Definition of the…"
type textarea "x"
type textarea "@tailwind base; @tailwind components; @tailwind utilities; /* Definition of the…"
type textarea "x"
type textarea "@tailwind base; @tailwind components; @tailwind utilities; /* Definition of the…"
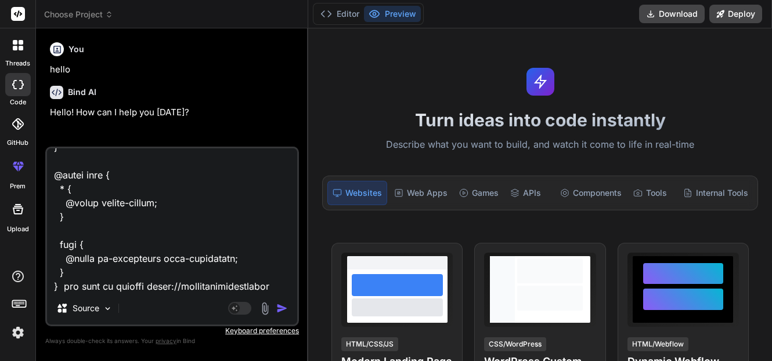
type textarea "x"
type textarea "@tailwind base; @tailwind components; @tailwind utilities; /* Definition of the…"
type textarea "x"
type textarea "@tailwind base; @tailwind components; @tailwind utilities; /* Definition of the…"
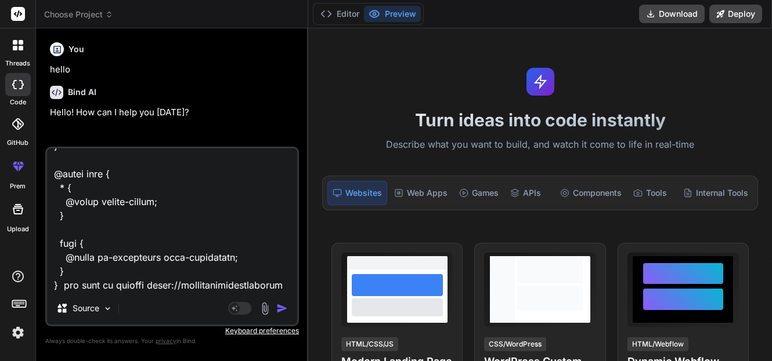
type textarea "x"
type textarea "@tailwind base; @tailwind components; @tailwind utilities; /* Definition of the…"
type textarea "x"
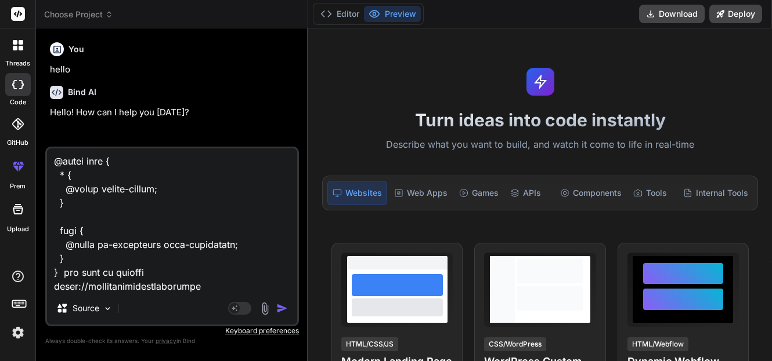
type textarea "@tailwind base; @tailwind components; @tailwind utilities; /* Definition of the…"
type textarea "x"
type textarea "@tailwind base; @tailwind components; @tailwind utilities; /* Definition of the…"
type textarea "x"
type textarea "@tailwind base; @tailwind components; @tailwind utilities; /* Definition of the…"
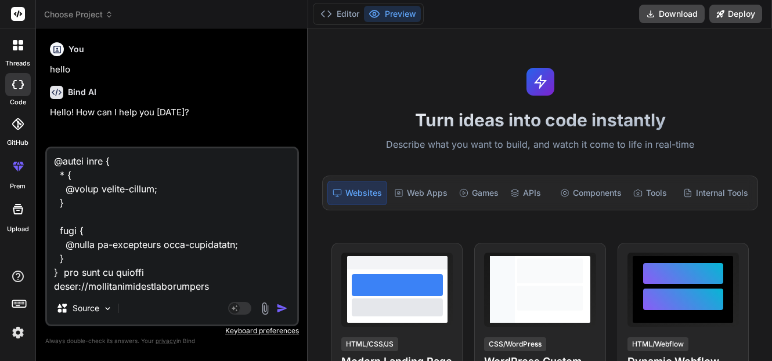
type textarea "x"
type textarea "@tailwind base; @tailwind components; @tailwind utilities; /* Definition of the…"
type textarea "x"
type textarea "@tailwind base; @tailwind components; @tailwind utilities; /* Definition of the…"
type textarea "x"
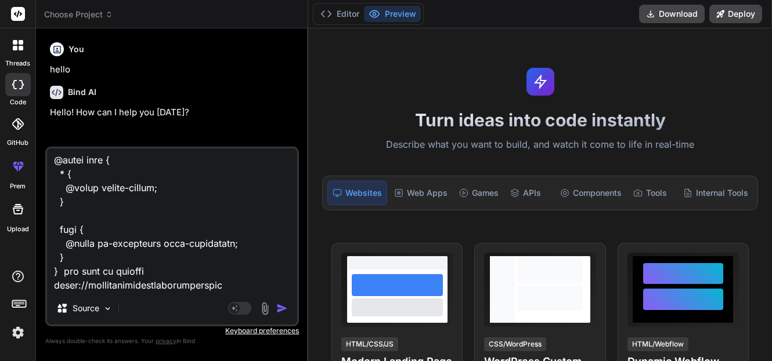
type textarea "@tailwind base; @tailwind components; @tailwind utilities; /* Definition of the…"
type textarea "x"
type textarea "@tailwind base; @tailwind components; @tailwind utilities; /* Definition of the…"
type textarea "x"
type textarea "@tailwind base; @tailwind components; @tailwind utilities; /* Definition of the…"
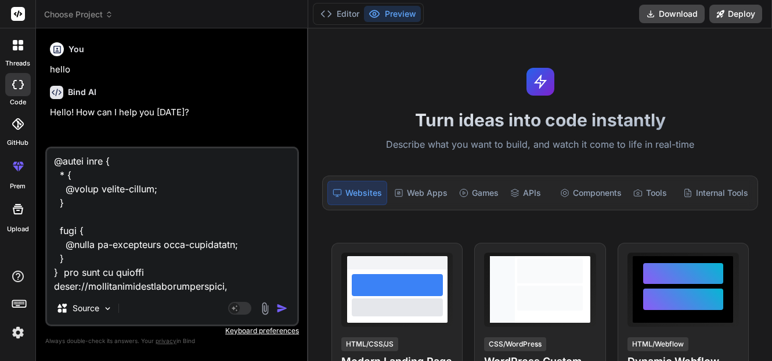
type textarea "x"
type textarea "@tailwind base; @tailwind components; @tailwind utilities; /* Definition of the…"
type textarea "x"
type textarea "@tailwind base; @tailwind components; @tailwind utilities; /* Definition of the…"
type textarea "x"
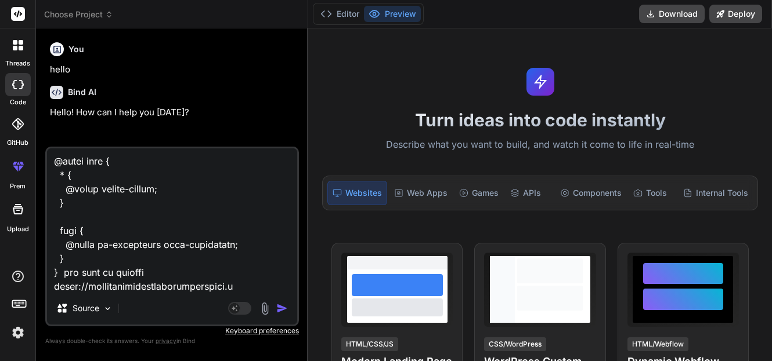
type textarea "@tailwind base; @tailwind components; @tailwind utilities; /* Definition of the…"
type textarea "x"
type textarea "@tailwind base; @tailwind components; @tailwind utilities; /* Definition of the…"
type textarea "x"
type textarea "@tailwind base; @tailwind components; @tailwind utilities; /* Definition of the…"
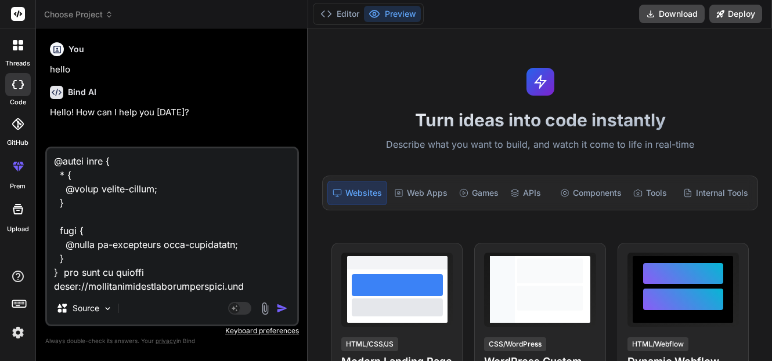
type textarea "x"
type textarea "@tailwind base; @tailwind components; @tailwind utilities; /* Definition of the…"
type textarea "x"
type textarea "@tailwind base; @tailwind components; @tailwind utilities; /* Definition of the…"
type textarea "x"
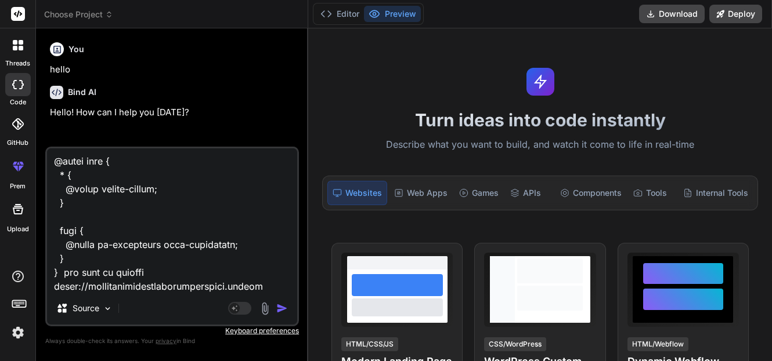
type textarea "@tailwind base; @tailwind components; @tailwind utilities; /* Definition of the…"
type textarea "x"
type textarea "@tailwind base; @tailwind components; @tailwind utilities; /* Definition of the…"
type textarea "x"
type textarea "@tailwind base; @tailwind components; @tailwind utilities; /* Definition of the…"
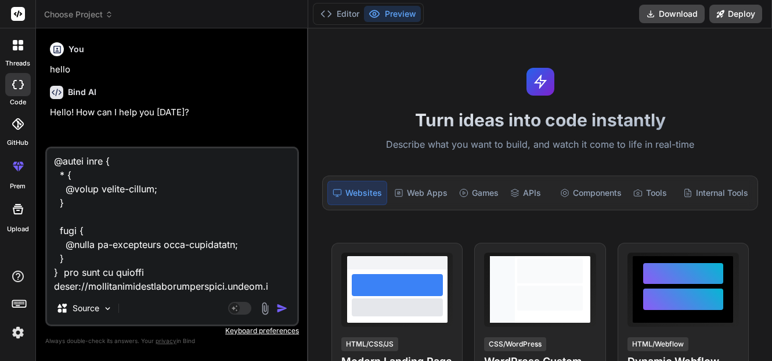
type textarea "x"
type textarea "@tailwind base; @tailwind components; @tailwind utilities; /* Definition of the…"
type textarea "x"
type textarea "@tailwind base; @tailwind components; @tailwind utilities; /* Definition of the…"
type textarea "x"
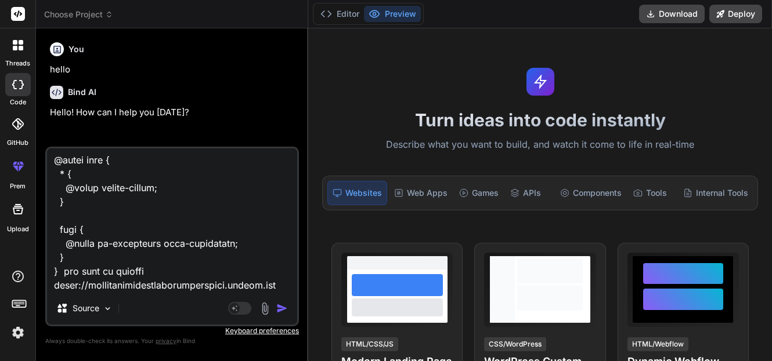
type textarea "@tailwind base; @tailwind components; @tailwind utilities; /* Definition of the…"
type textarea "x"
type textarea "@tailwind base; @tailwind components; @tailwind utilities; /* Definition of the…"
type textarea "x"
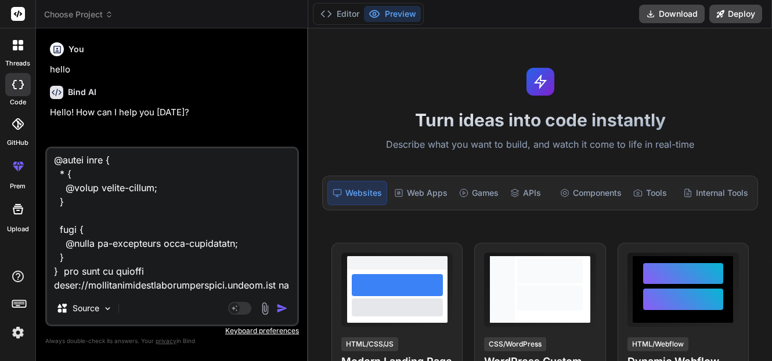
type textarea "@tailwind base; @tailwind components; @tailwind utilities; /* Definition of the…"
type textarea "x"
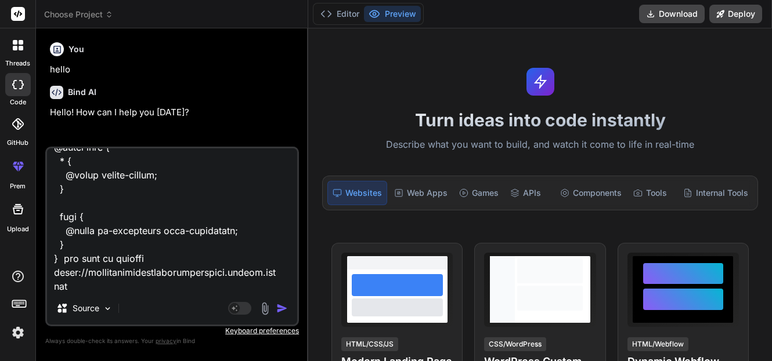
type textarea "@tailwind base; @tailwind components; @tailwind utilities; /* Definition of the…"
type textarea "x"
type textarea "@tailwind base; @tailwind components; @tailwind utilities; /* Definition of the…"
type textarea "x"
type textarea "@tailwind base; @tailwind components; @tailwind utilities; /* Definition of the…"
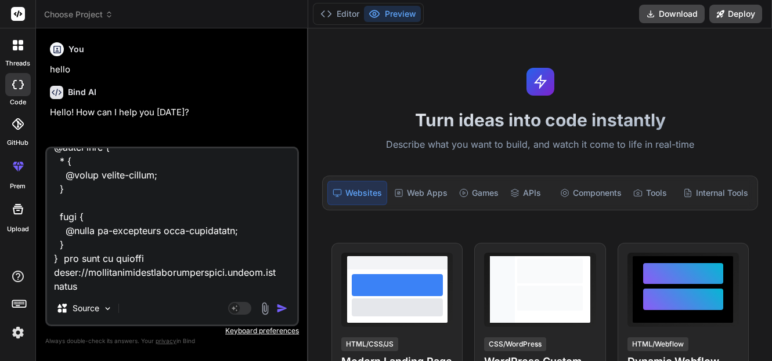
type textarea "x"
type textarea "@tailwind base; @tailwind components; @tailwind utilities; /* Definition of the…"
type textarea "x"
type textarea "@tailwind base; @tailwind components; @tailwind utilities; /* Definition of the…"
type textarea "x"
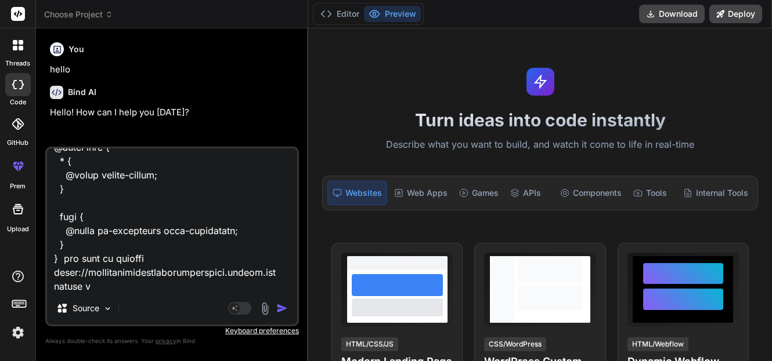
type textarea "@tailwind base; @tailwind components; @tailwind utilities; /* Definition of the…"
type textarea "x"
type textarea "@tailwind base; @tailwind components; @tailwind utilities; /* Definition of the…"
type textarea "x"
type textarea "@tailwind base; @tailwind components; @tailwind utilities; /* Definition of the…"
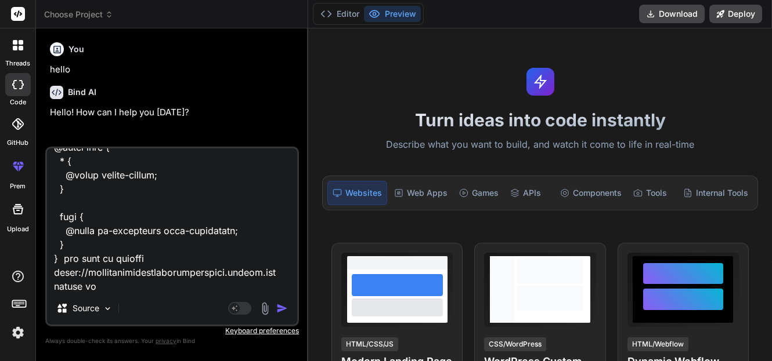
type textarea "x"
type textarea "@tailwind base; @tailwind components; @tailwind utilities; /* Definition of the…"
type textarea "x"
type textarea "@tailwind base; @tailwind components; @tailwind utilities; /* Definition of the…"
click at [279, 308] on img "button" at bounding box center [282, 309] width 12 height 12
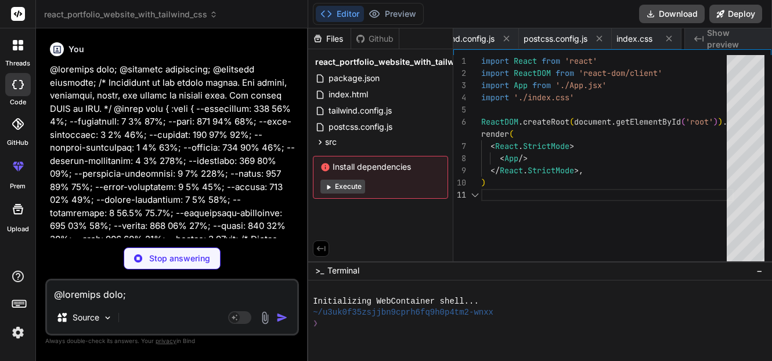
scroll to position [0, 246]
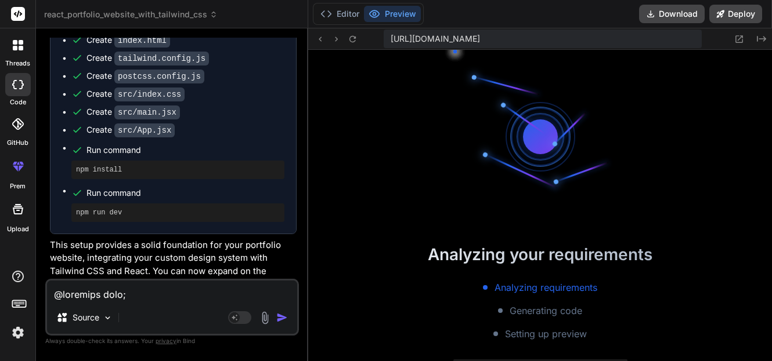
scroll to position [309, 0]
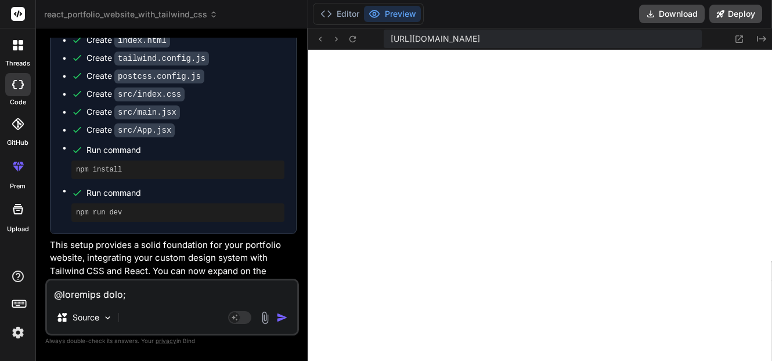
click at [82, 292] on textarea at bounding box center [172, 291] width 250 height 21
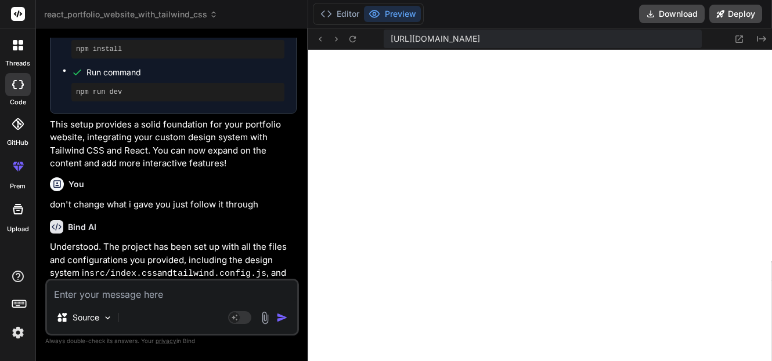
scroll to position [628, 0]
click at [169, 220] on div "Bind AI" at bounding box center [173, 226] width 247 height 13
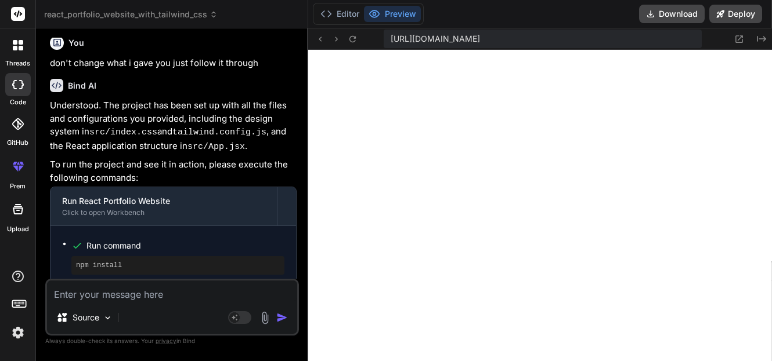
scroll to position [1323, 0]
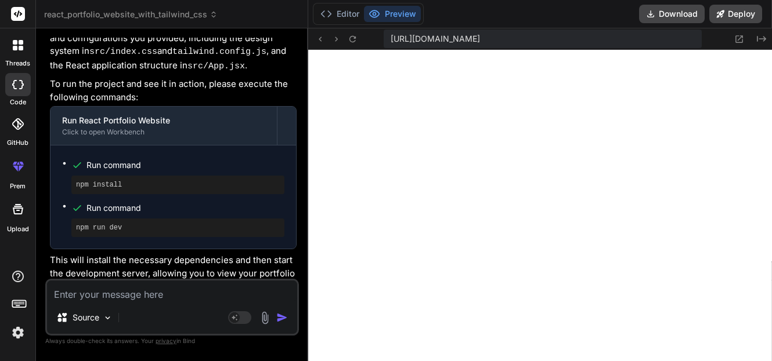
click at [189, 219] on div "npm run dev" at bounding box center [177, 228] width 213 height 19
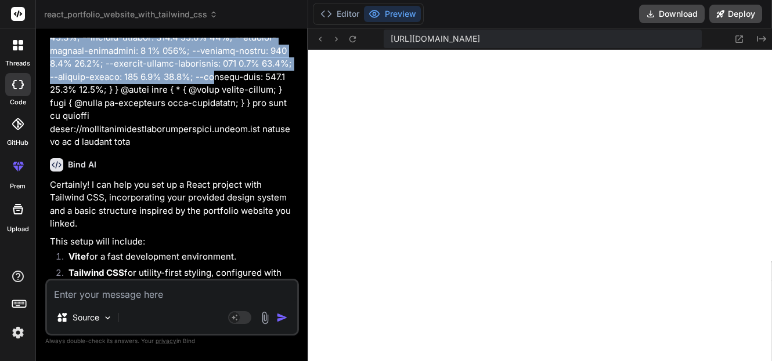
scroll to position [611, 0]
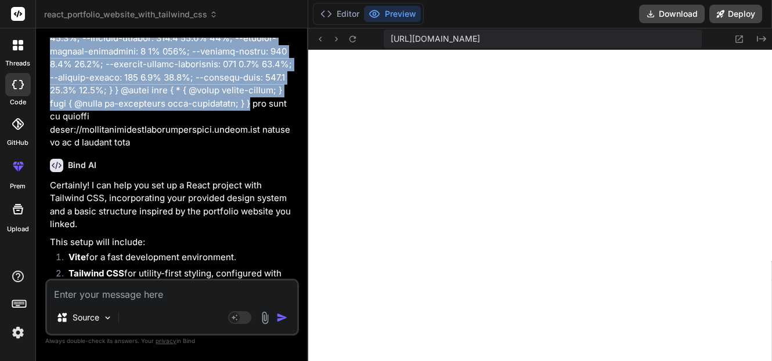
drag, startPoint x: 50, startPoint y: 151, endPoint x: 197, endPoint y: 102, distance: 154.9
copy p "@tailwind base; @tailwind components; @tailwind utilities; /* Definition of the…"
